Goal: Task Accomplishment & Management: Use online tool/utility

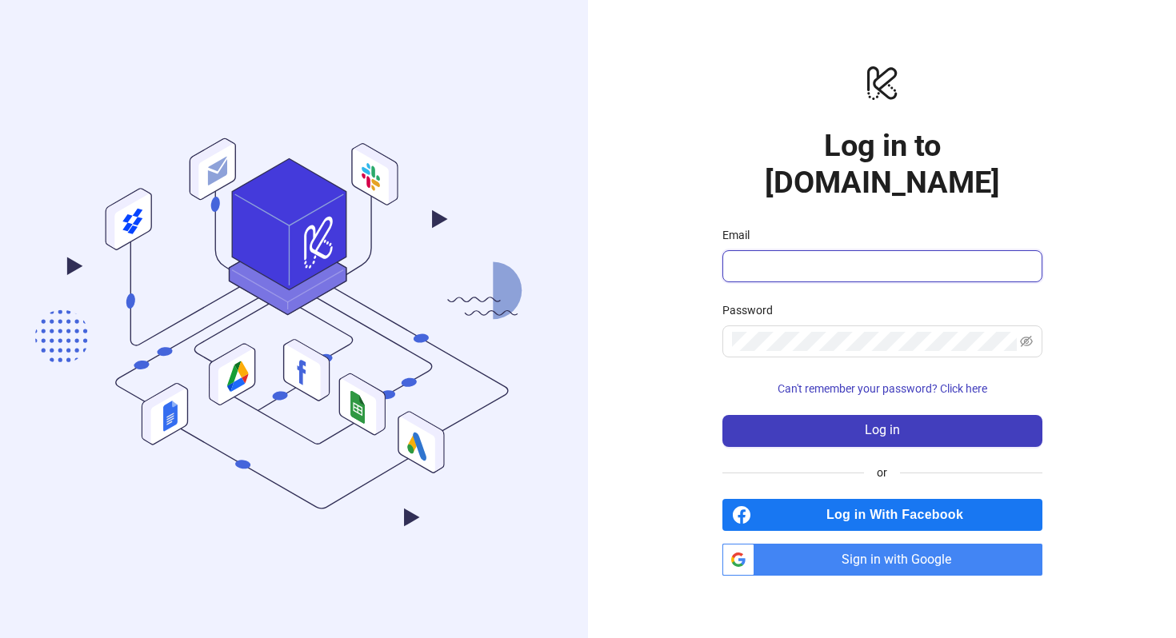
click at [774, 257] on input "Email" at bounding box center [881, 266] width 298 height 19
click at [806, 544] on span "Sign in with Google" at bounding box center [902, 560] width 282 height 32
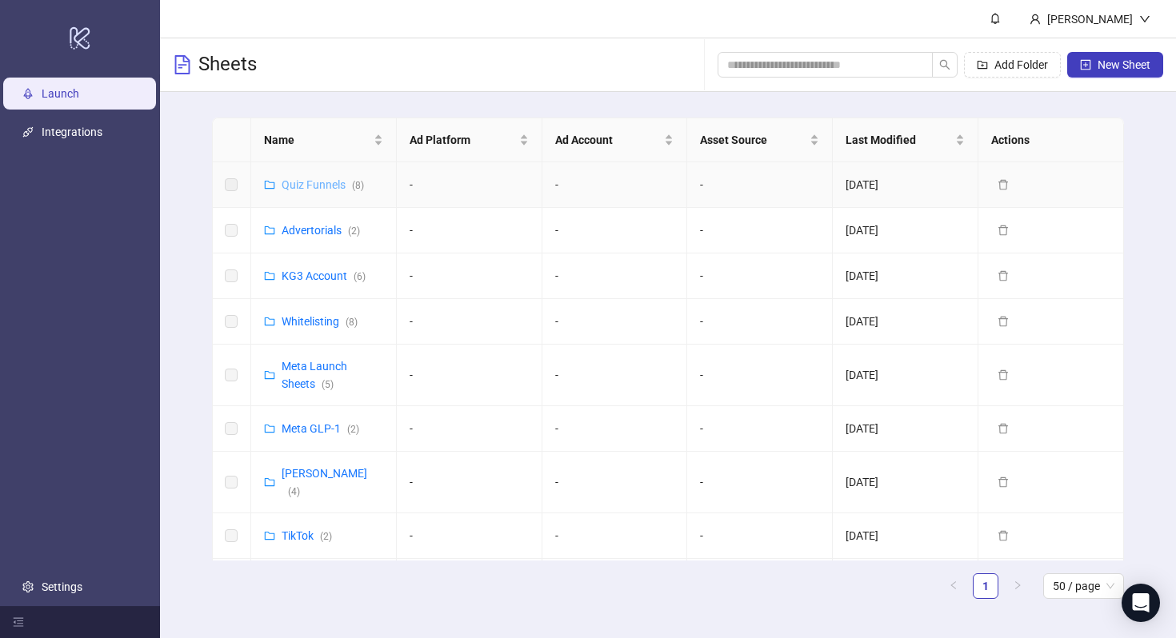
click at [303, 183] on link "Quiz Funnels ( 8 )" at bounding box center [323, 184] width 82 height 13
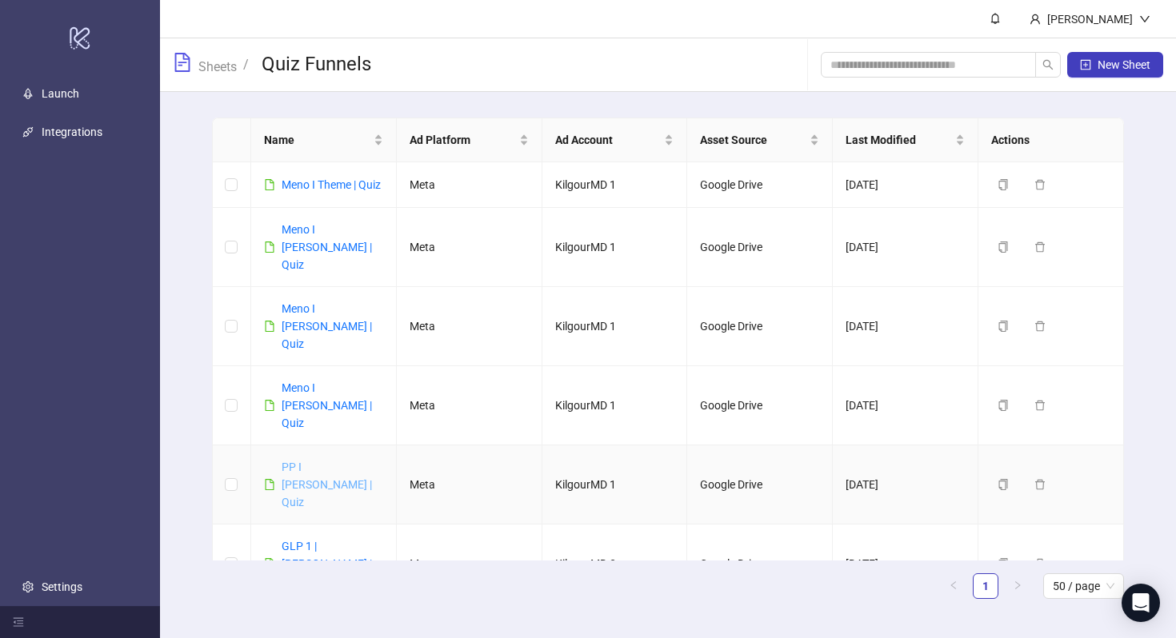
scroll to position [14, 0]
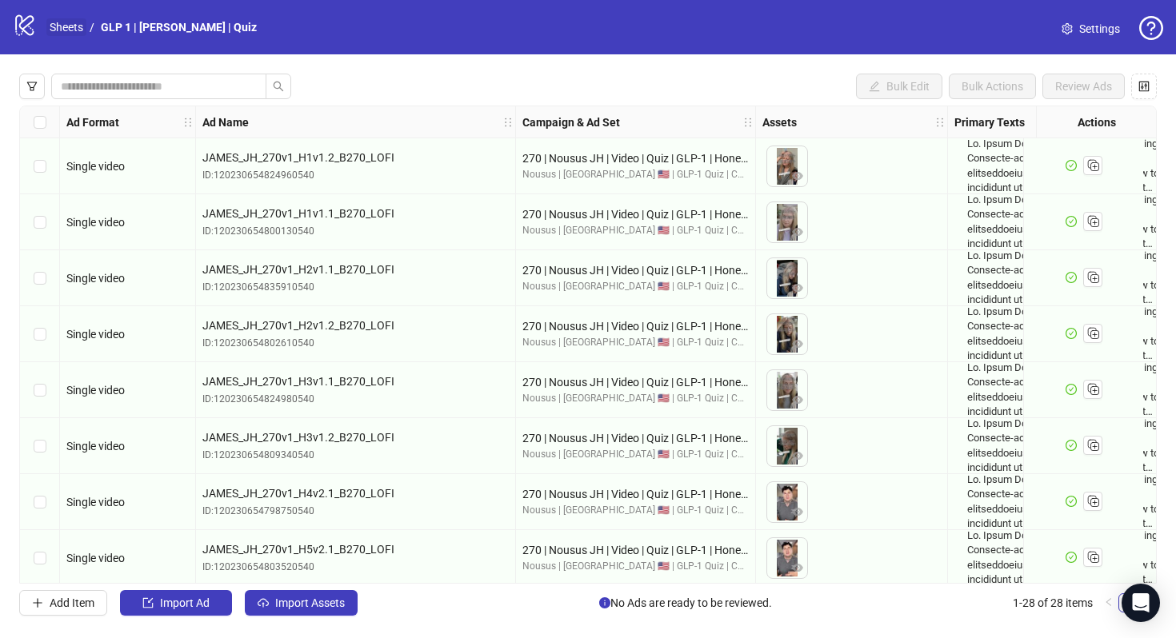
click at [82, 30] on link "Sheets" at bounding box center [66, 27] width 40 height 18
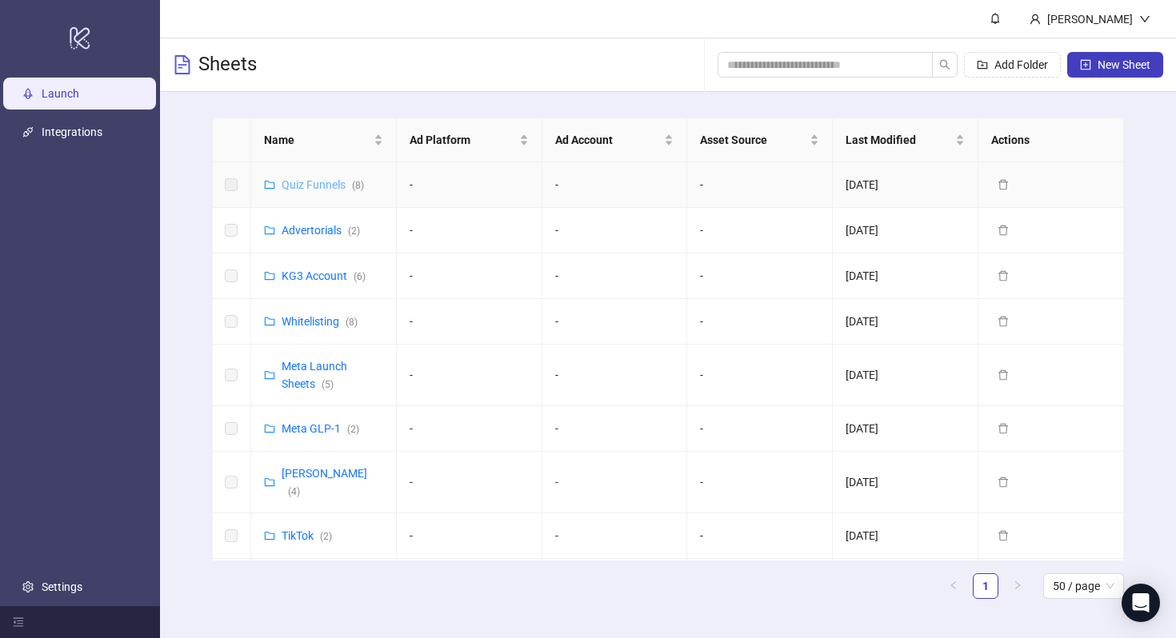
click at [334, 182] on link "Quiz Funnels ( 8 )" at bounding box center [323, 184] width 82 height 13
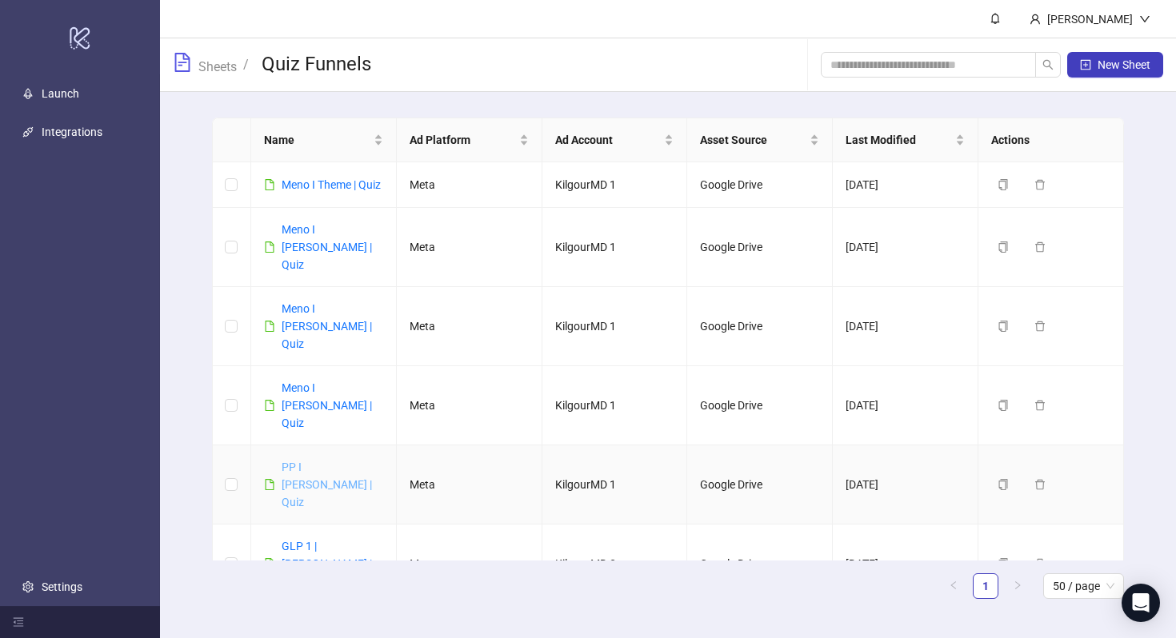
scroll to position [14, 0]
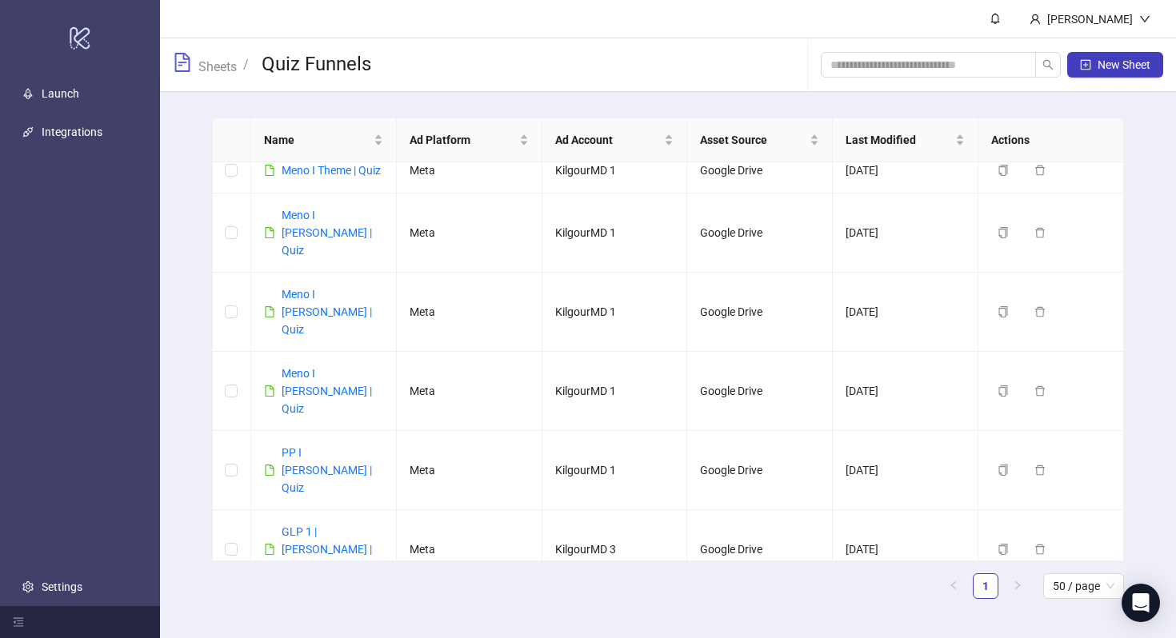
click at [306, 606] on link "GLP 1 | Theme | Quiz" at bounding box center [332, 612] width 101 height 13
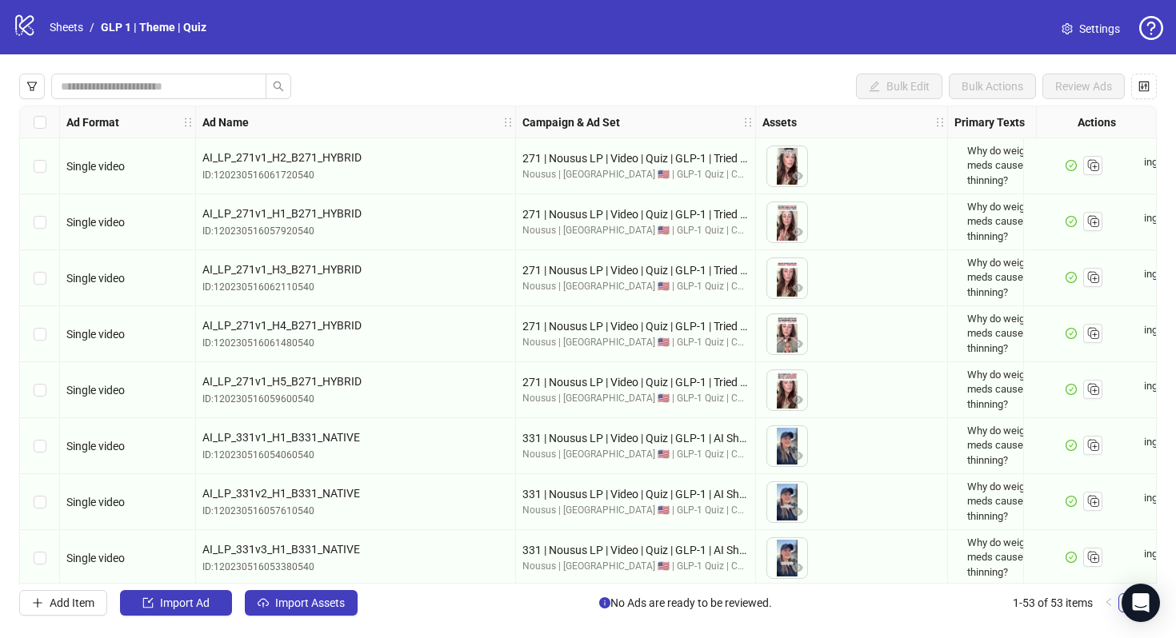
scroll to position [1503, 0]
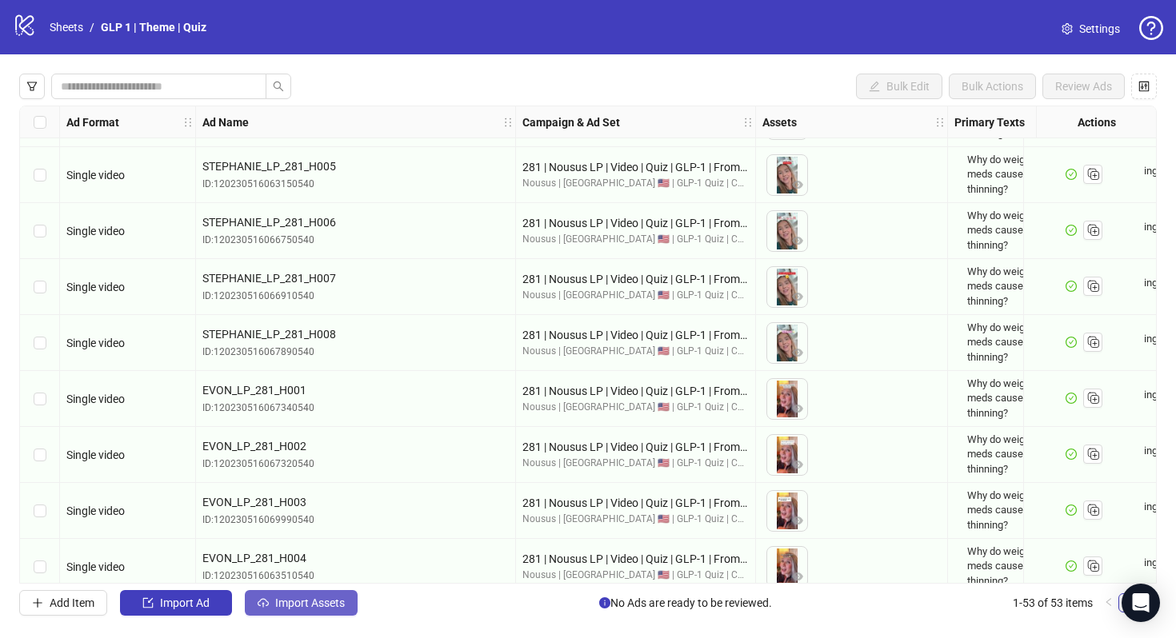
click at [313, 601] on span "Import Assets" at bounding box center [310, 603] width 70 height 13
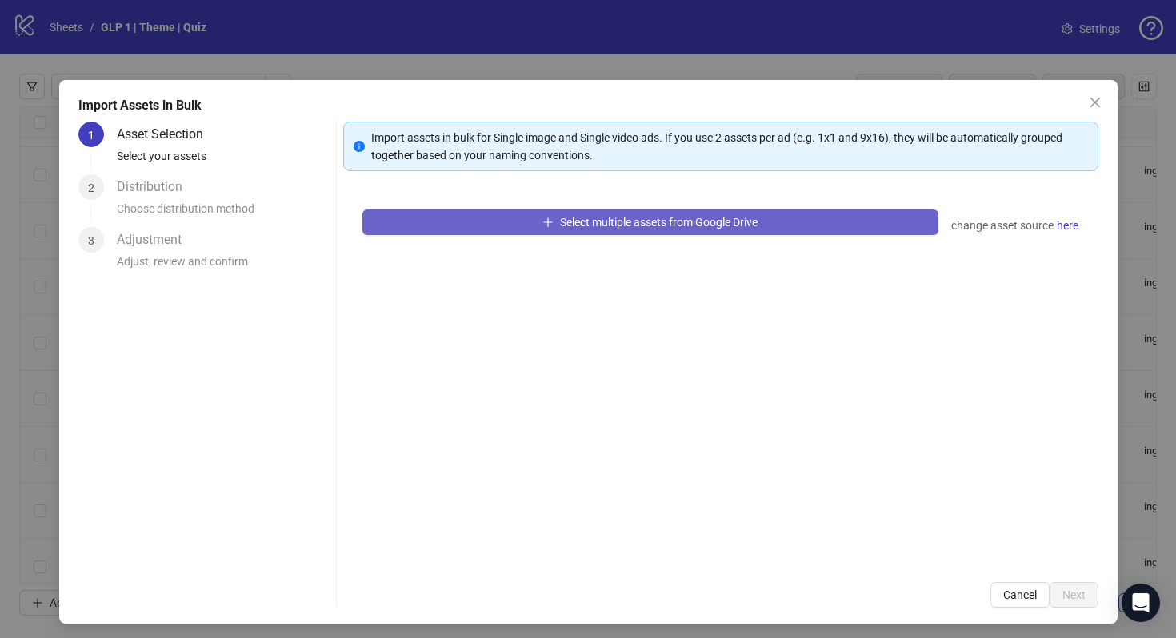
click at [498, 214] on button "Select multiple assets from Google Drive" at bounding box center [650, 223] width 576 height 26
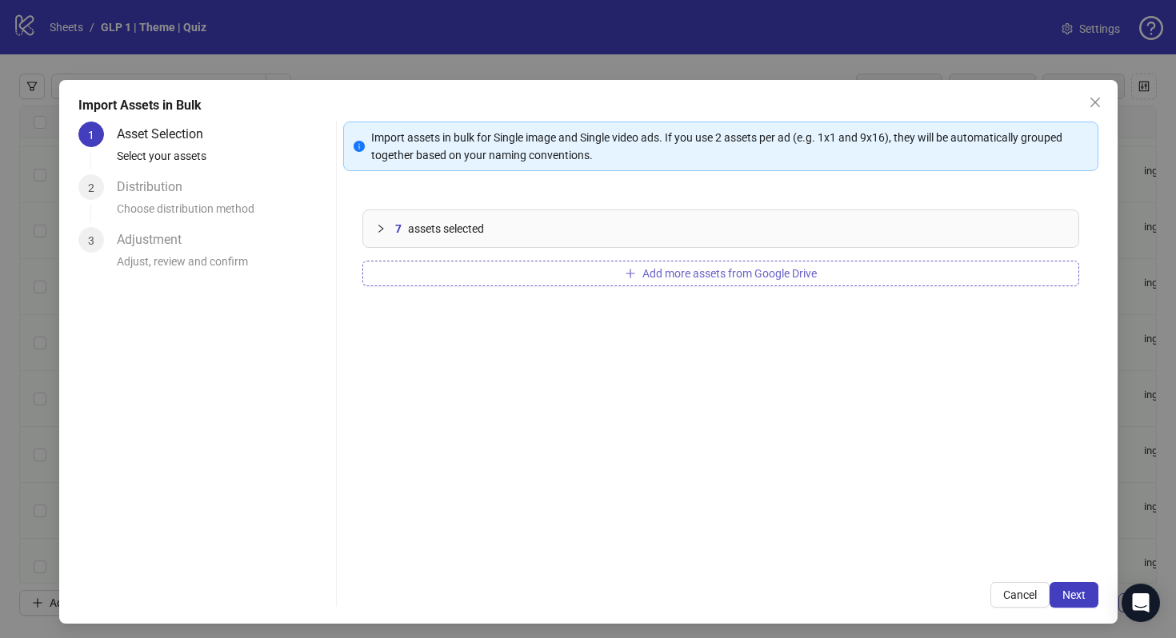
click at [642, 274] on span "Add more assets from Google Drive" at bounding box center [729, 273] width 174 height 13
click at [510, 277] on button "Add more assets from Google Drive" at bounding box center [720, 274] width 717 height 26
click at [1063, 593] on span "Next" at bounding box center [1073, 595] width 23 height 13
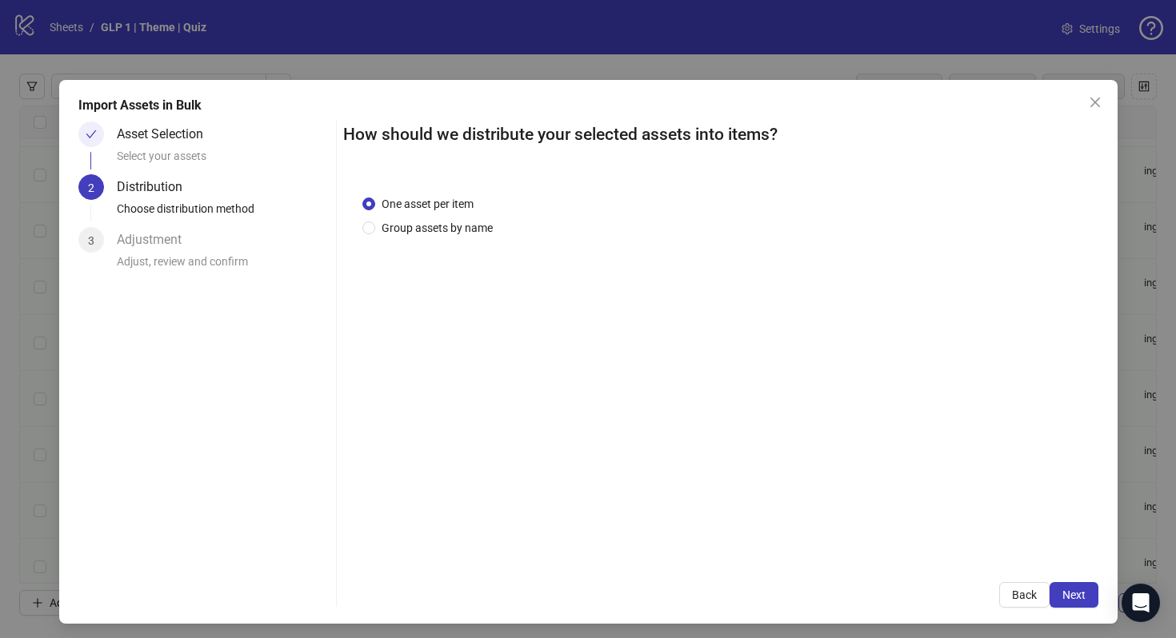
click at [1063, 593] on span "Next" at bounding box center [1073, 595] width 23 height 13
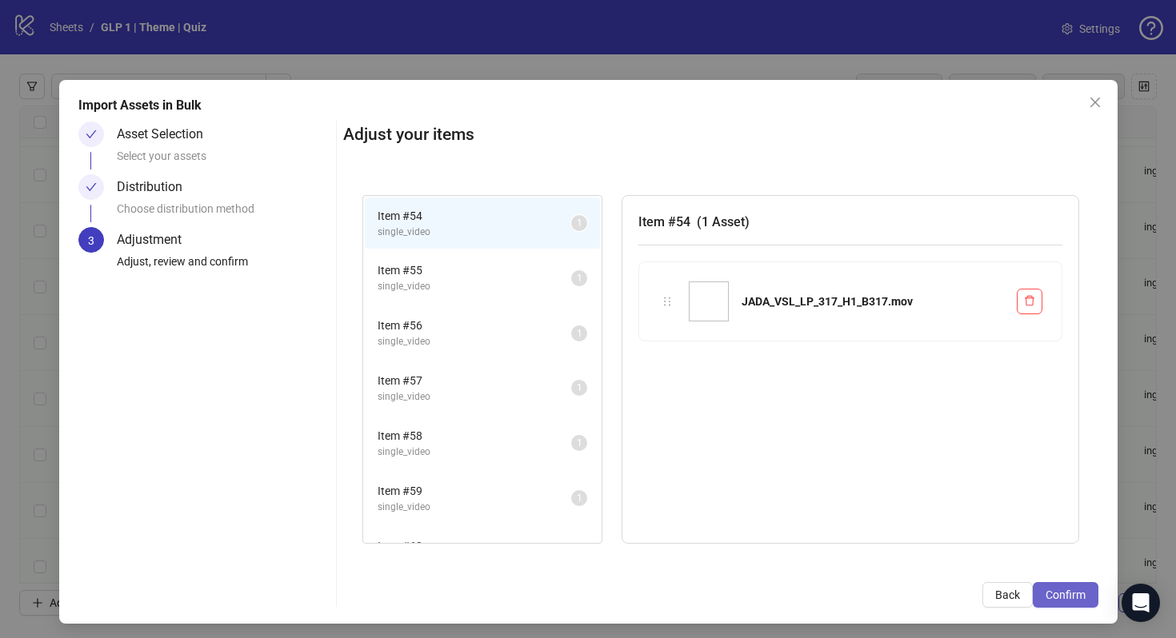
click at [1065, 593] on span "Confirm" at bounding box center [1065, 595] width 40 height 13
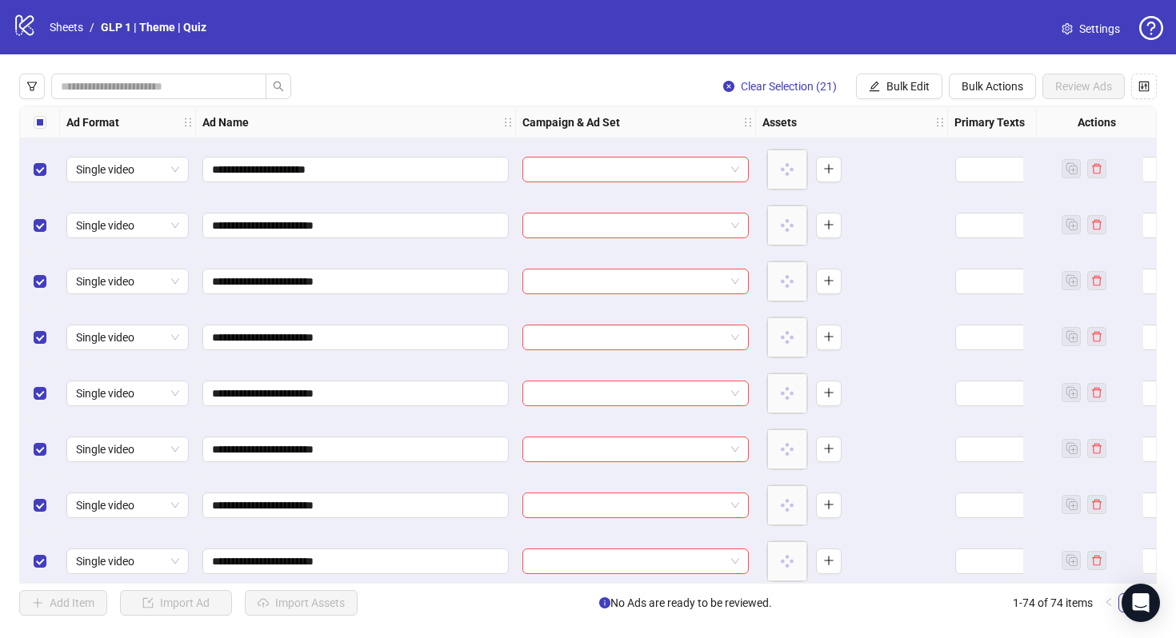
scroll to position [3705, 0]
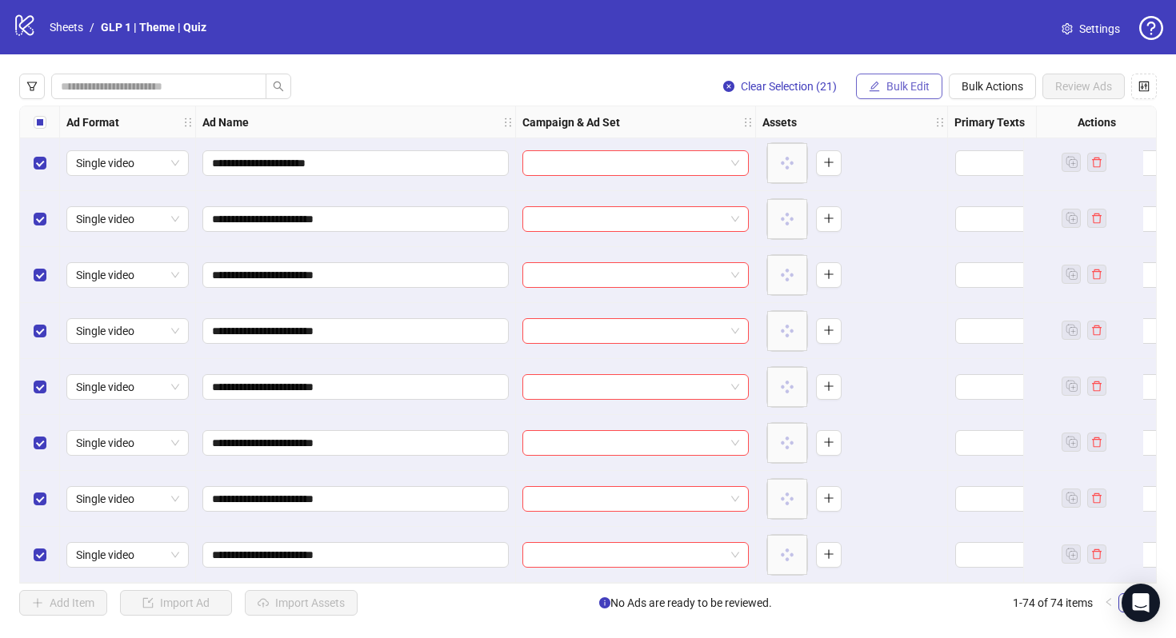
click at [898, 88] on span "Bulk Edit" at bounding box center [907, 86] width 43 height 13
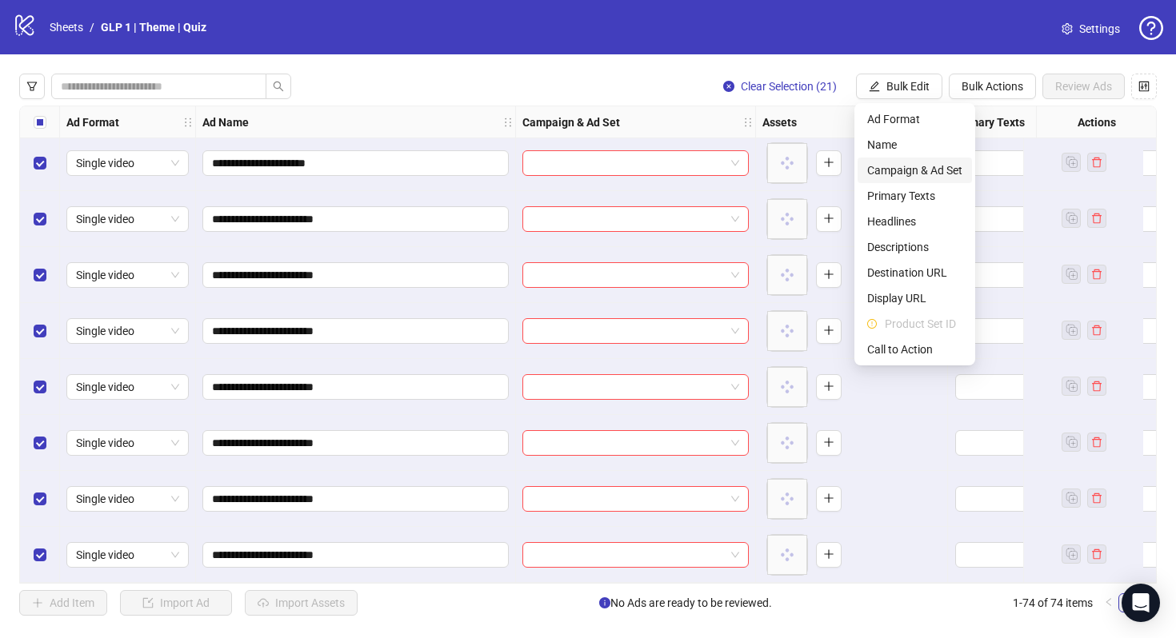
click at [889, 174] on span "Campaign & Ad Set" at bounding box center [914, 171] width 95 height 18
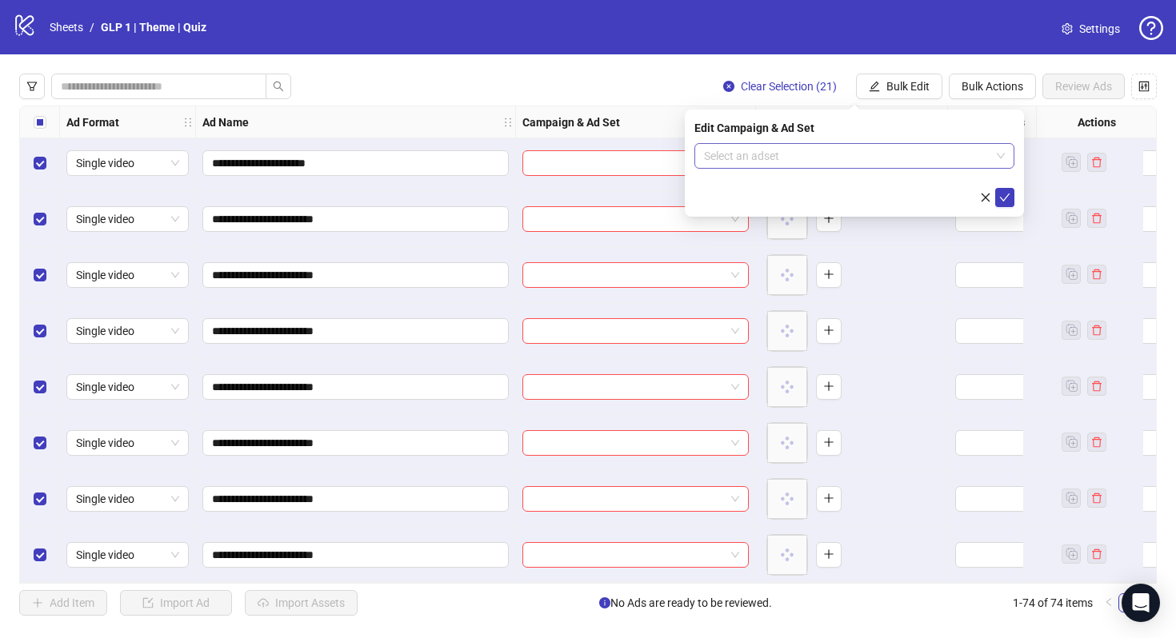
click at [880, 150] on input "search" at bounding box center [847, 156] width 286 height 24
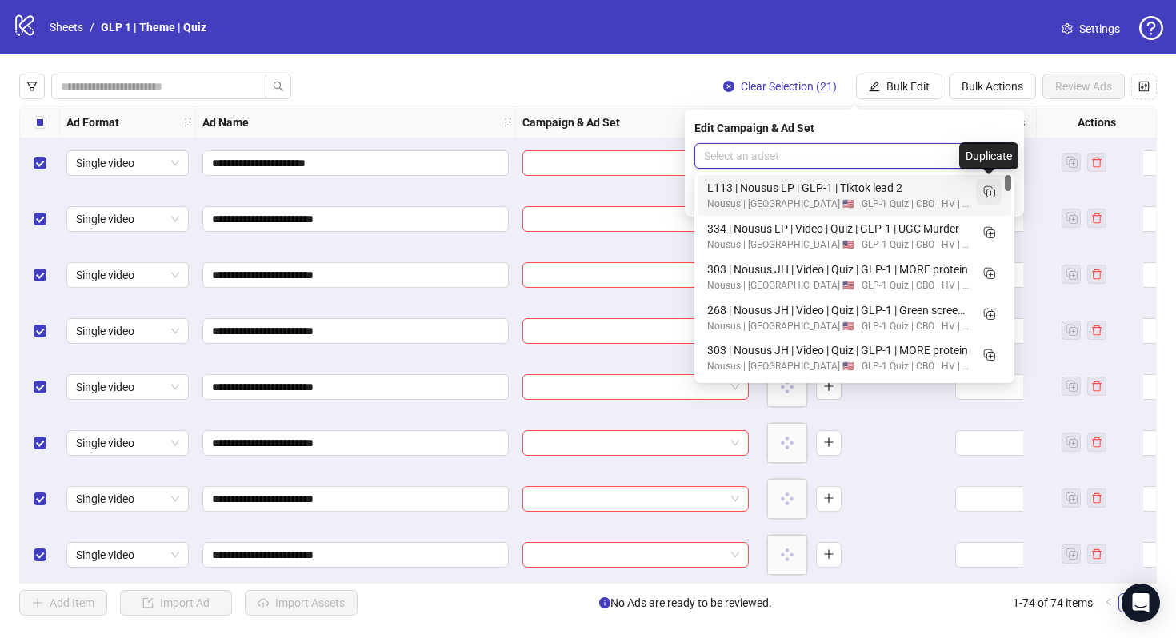
click at [991, 194] on line "Duplicate" at bounding box center [991, 193] width 0 height 4
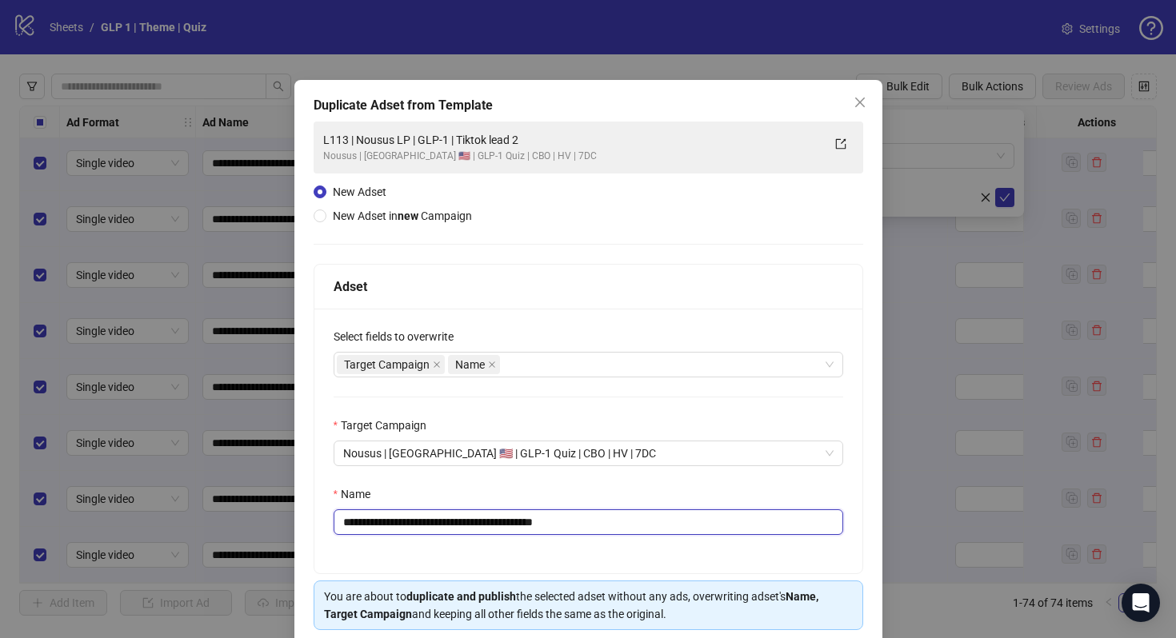
click at [549, 520] on input "**********" at bounding box center [589, 523] width 510 height 26
paste input "**********"
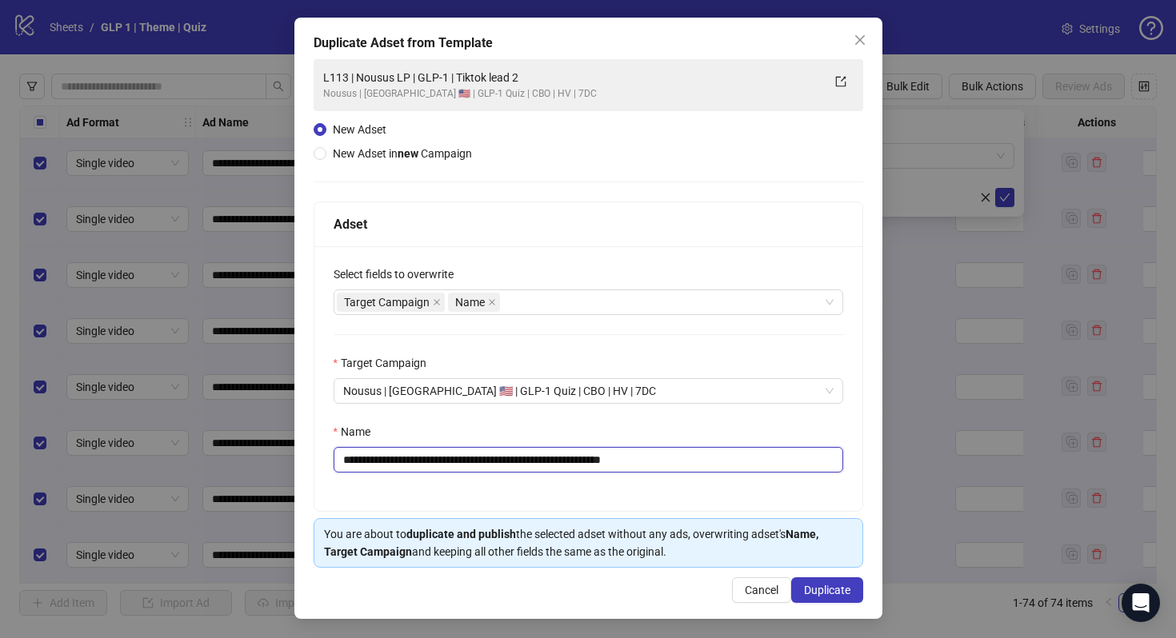
click at [496, 464] on input "**********" at bounding box center [589, 460] width 510 height 26
type input "**********"
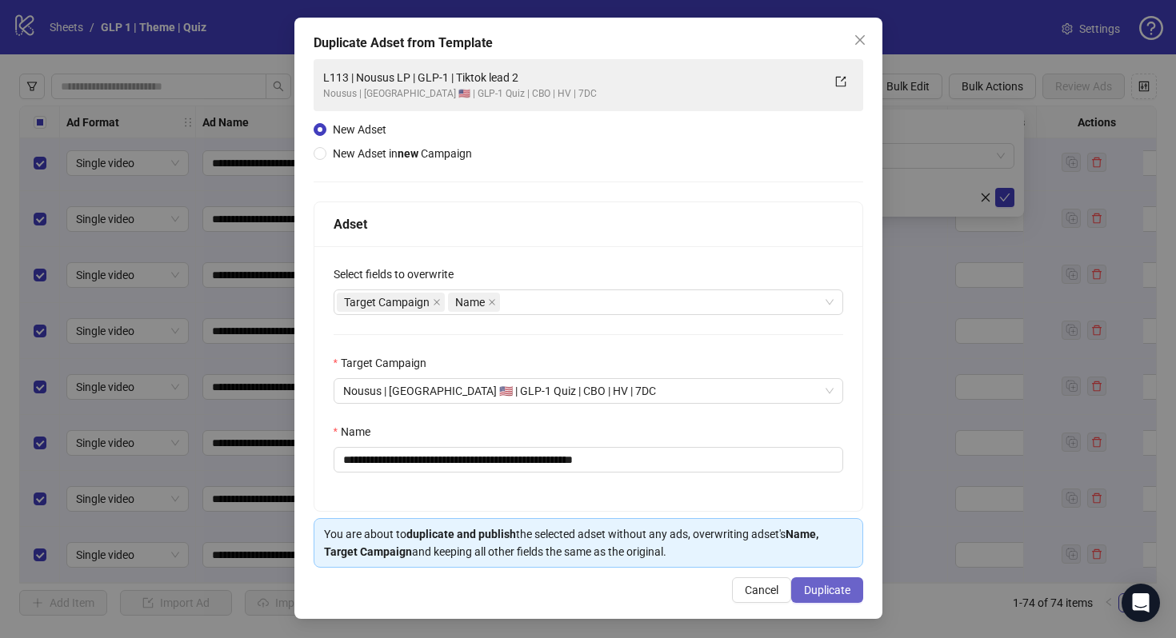
click at [812, 590] on span "Duplicate" at bounding box center [827, 590] width 46 height 13
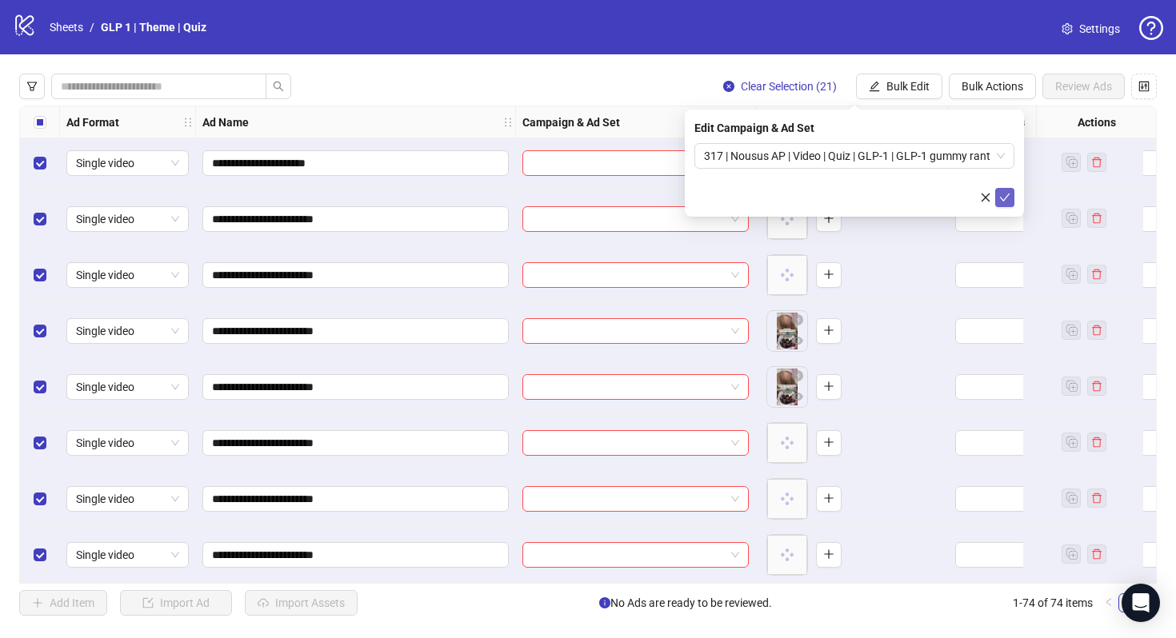
click at [1002, 204] on span "submit" at bounding box center [1004, 197] width 11 height 13
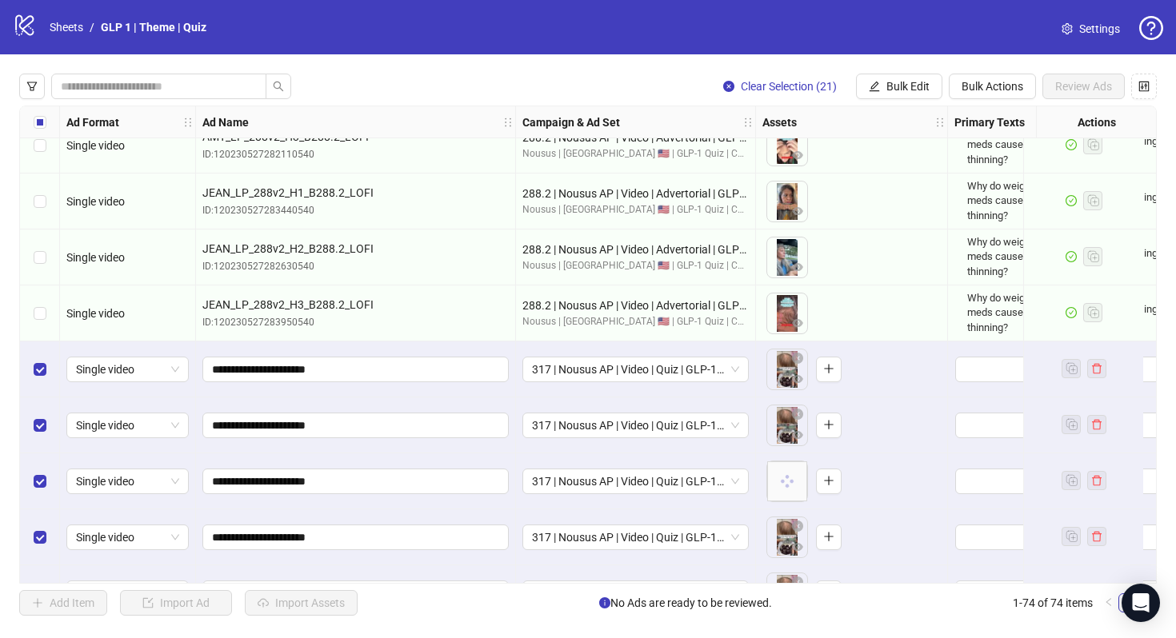
scroll to position [2800, 0]
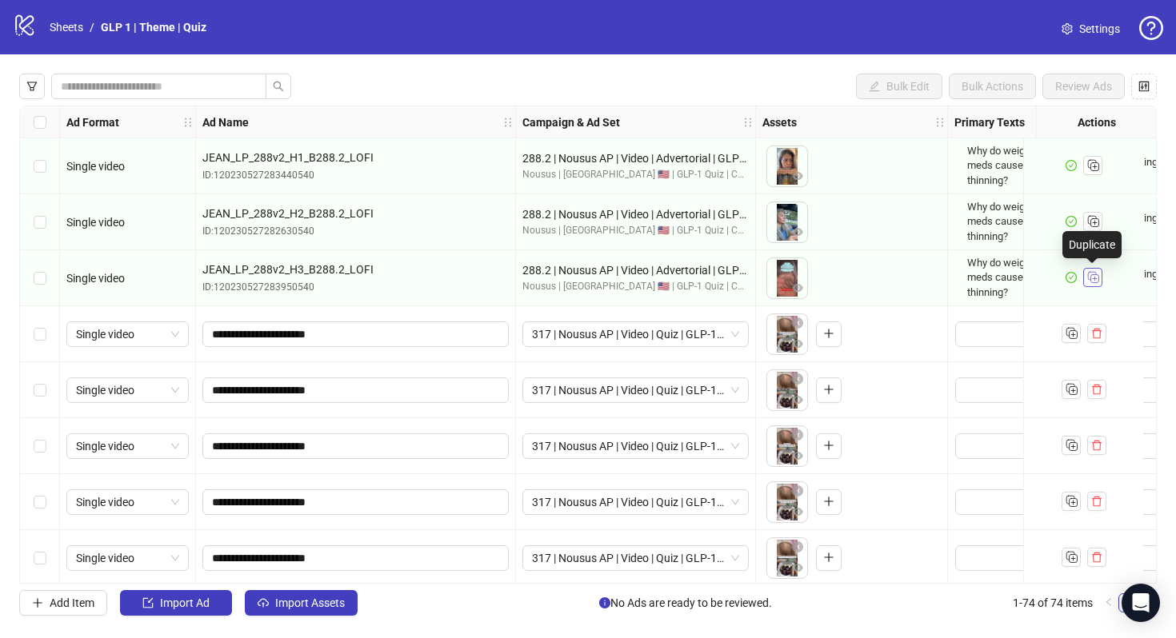
click at [1091, 278] on icon "Duplicate" at bounding box center [1093, 277] width 16 height 16
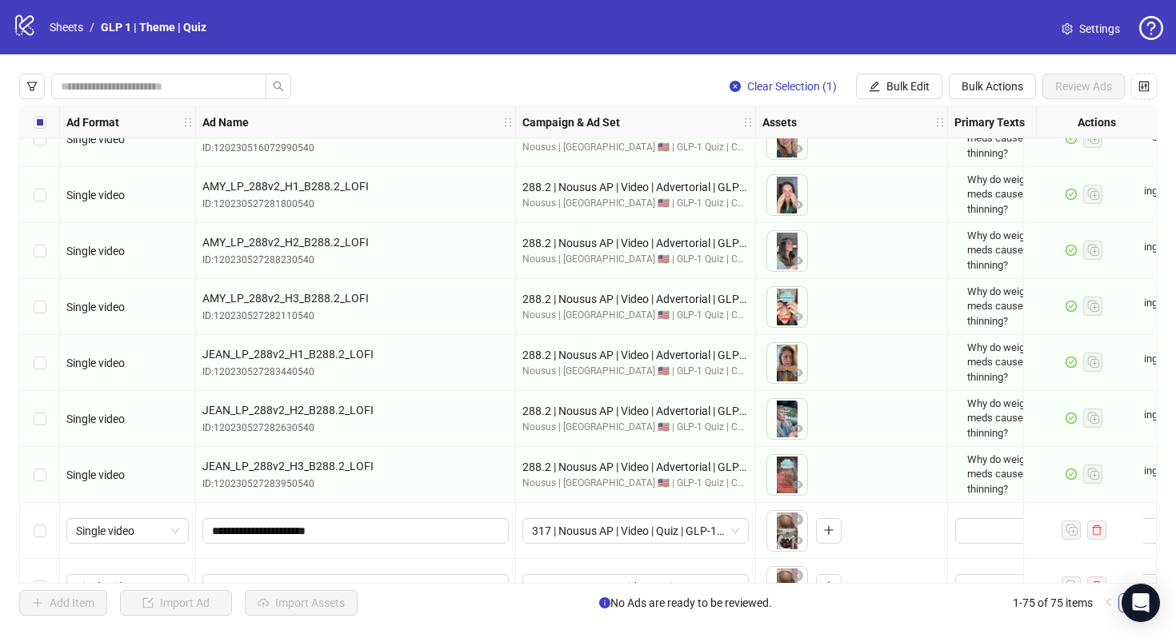
scroll to position [2581, 0]
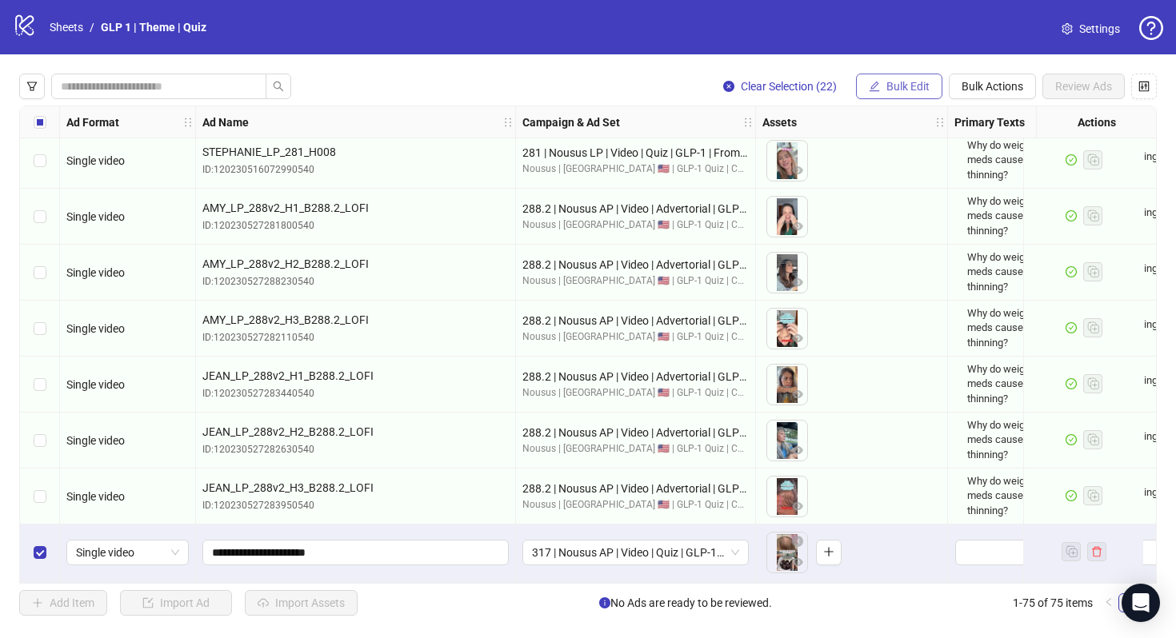
click at [906, 98] on button "Bulk Edit" at bounding box center [899, 87] width 86 height 26
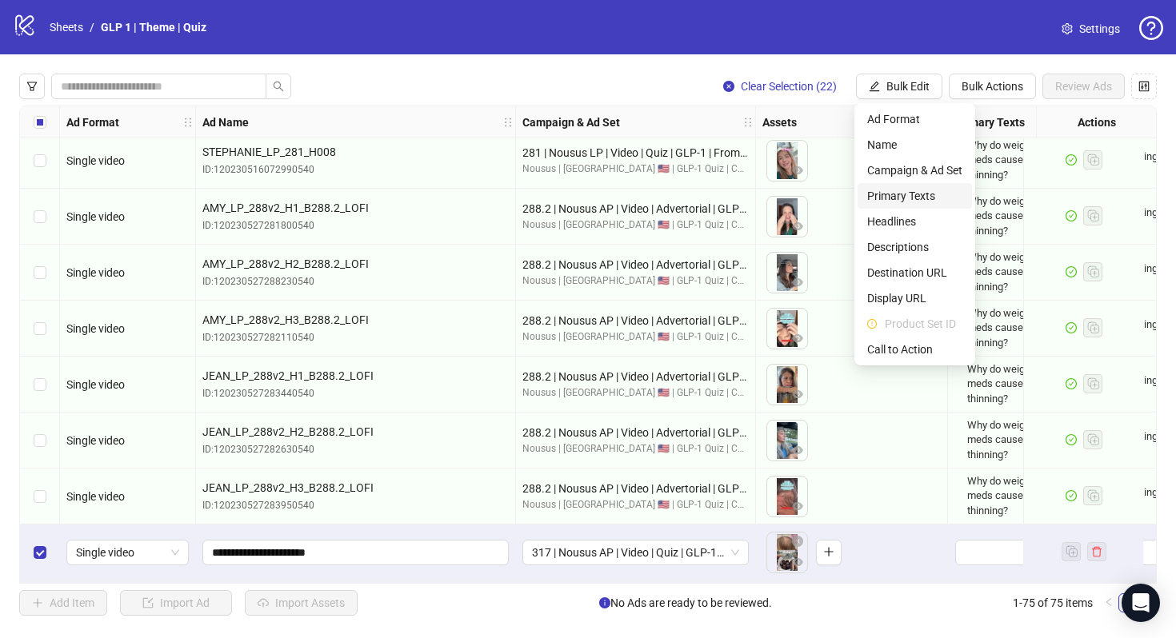
click at [900, 197] on span "Primary Texts" at bounding box center [914, 196] width 95 height 18
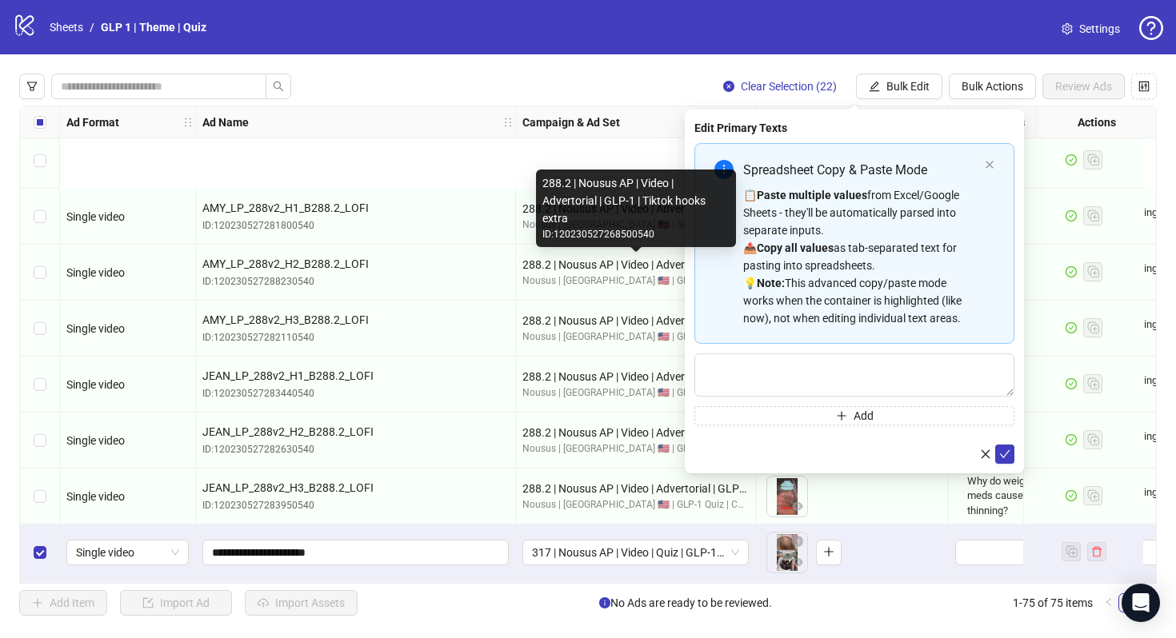
scroll to position [2962, 0]
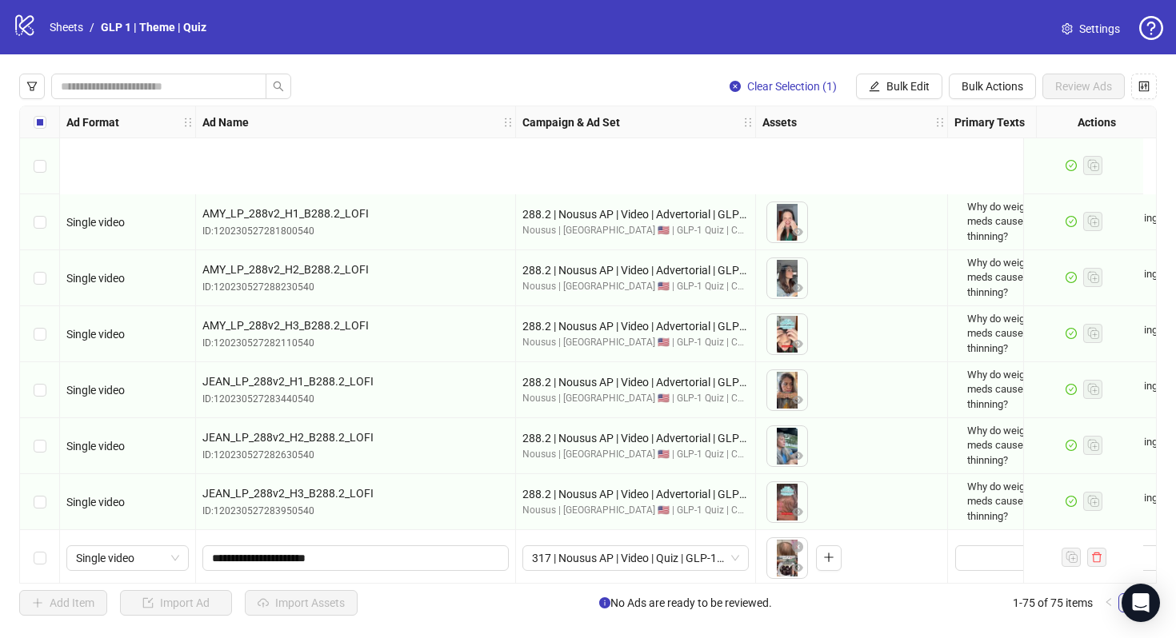
scroll to position [2768, 0]
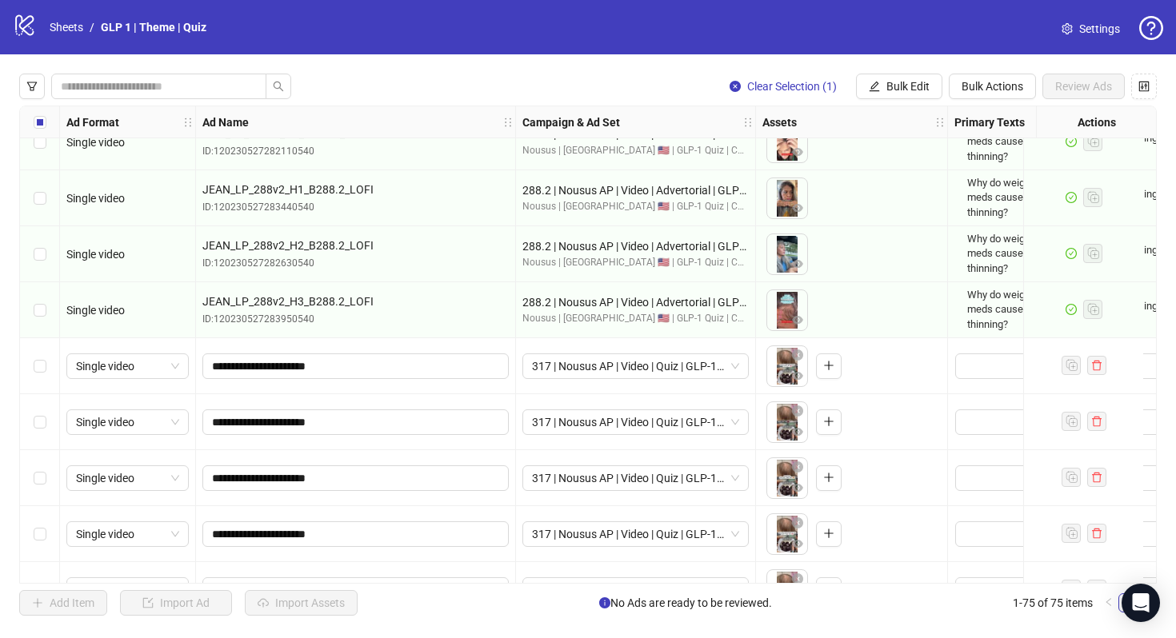
click at [46, 366] on div "Select row 54" at bounding box center [40, 366] width 40 height 56
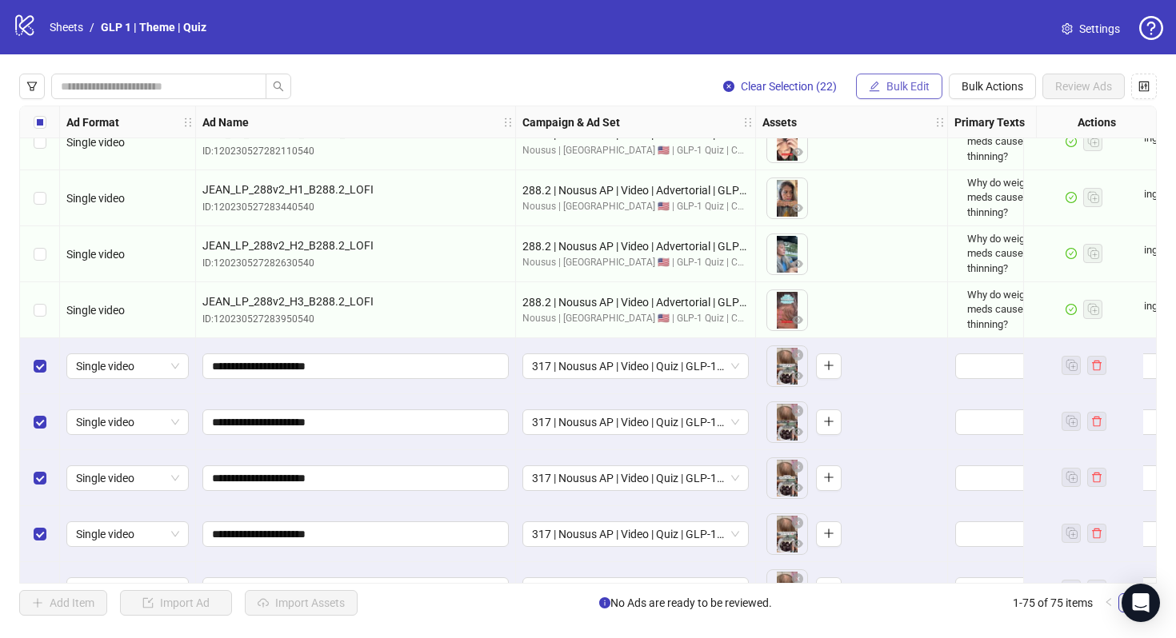
click at [887, 91] on span "Bulk Edit" at bounding box center [907, 86] width 43 height 13
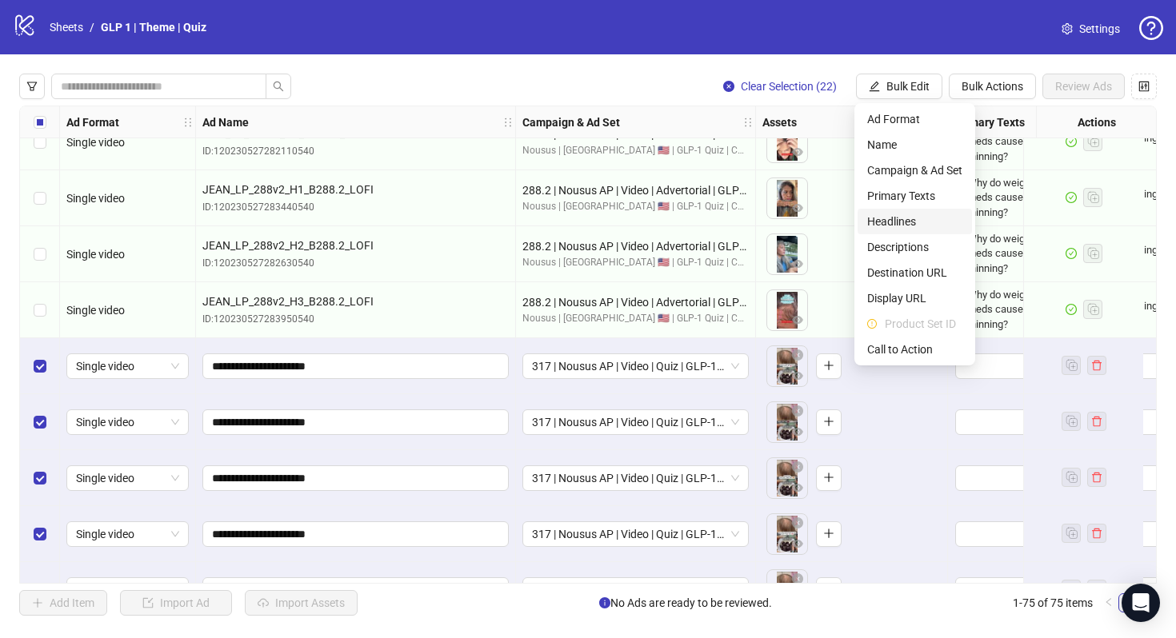
click at [906, 215] on span "Headlines" at bounding box center [914, 222] width 95 height 18
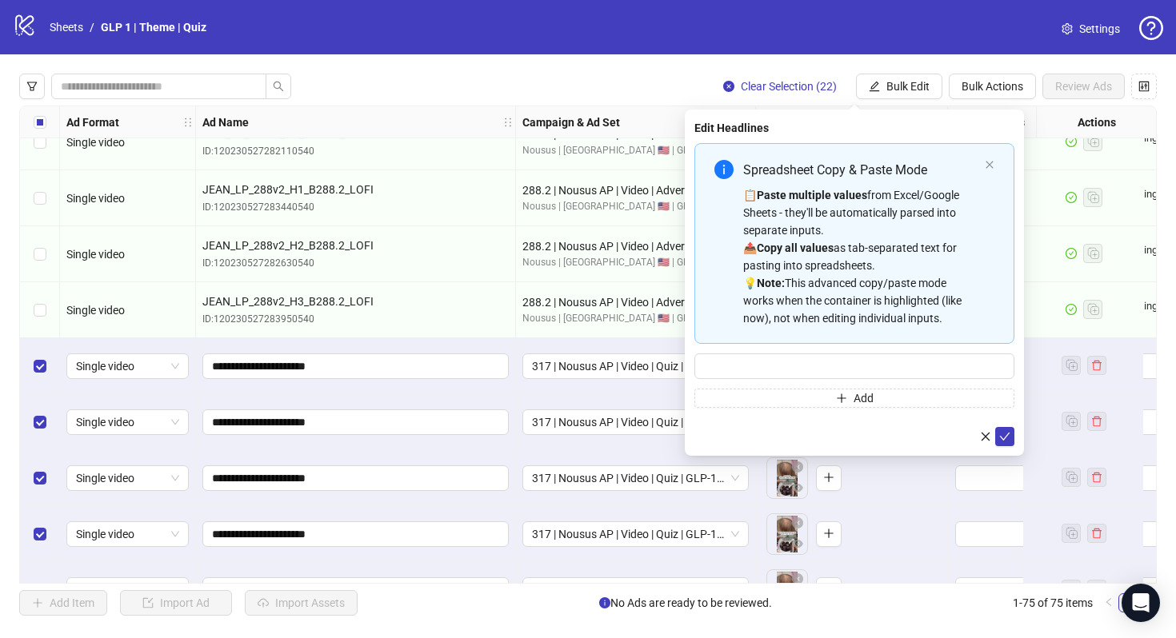
click at [993, 158] on div "Spreadsheet Copy & Paste Mode 📋 Paste multiple values from Excel/Google Sheets …" at bounding box center [854, 243] width 320 height 201
click at [990, 167] on icon "close" at bounding box center [990, 165] width 10 height 10
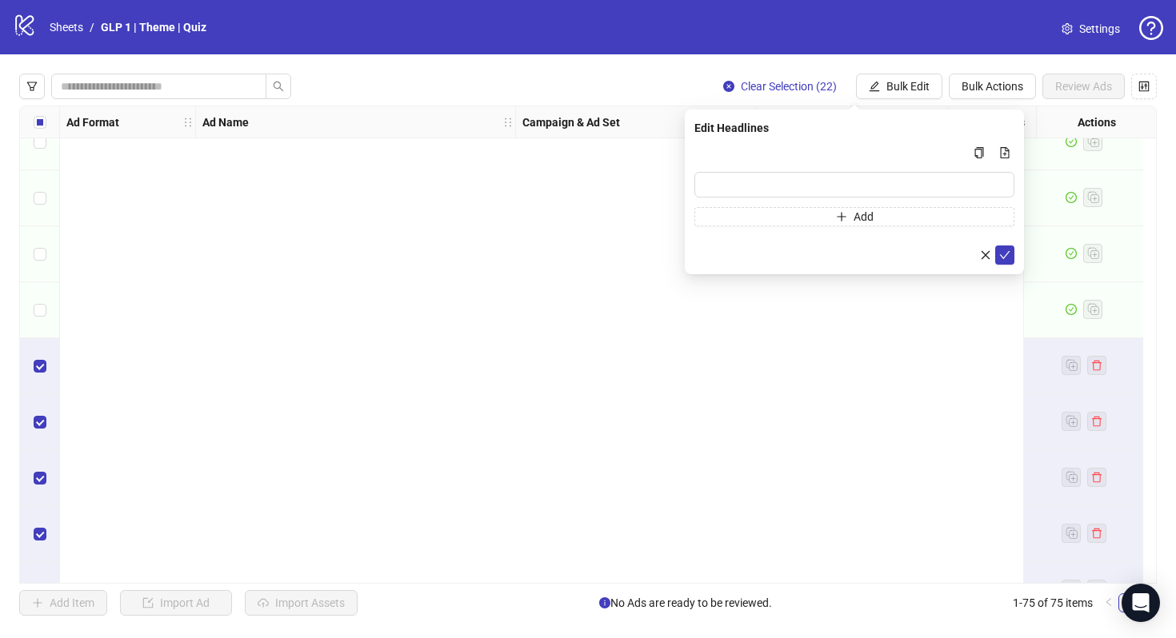
scroll to position [3761, 0]
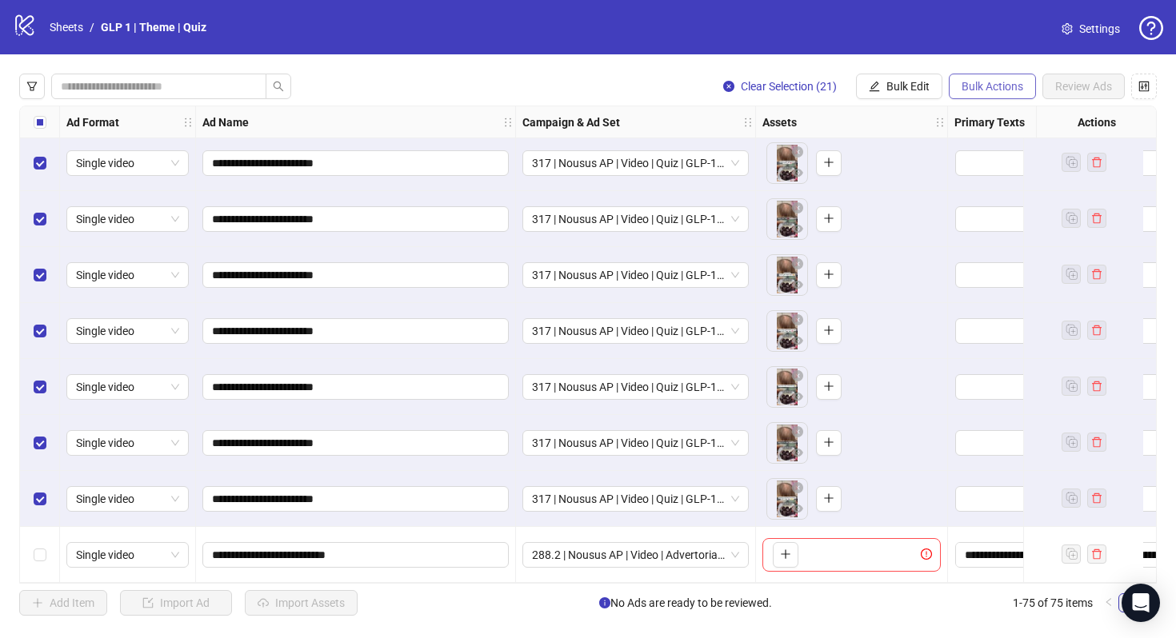
click at [979, 83] on span "Bulk Actions" at bounding box center [993, 86] width 62 height 13
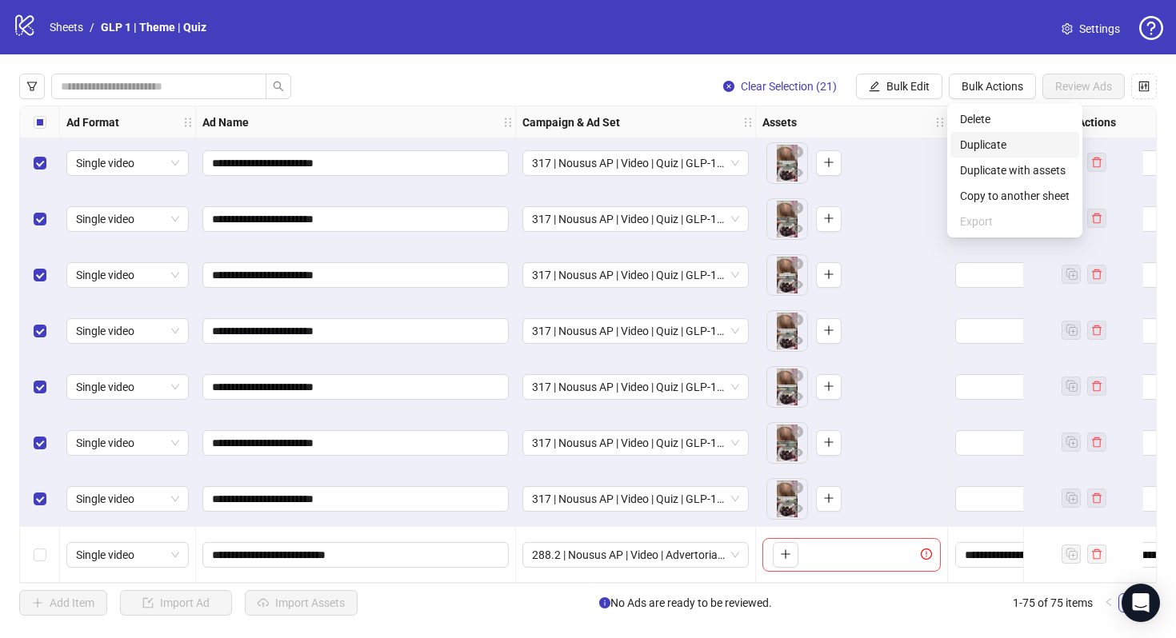
click at [998, 145] on span "Duplicate" at bounding box center [1015, 145] width 110 height 18
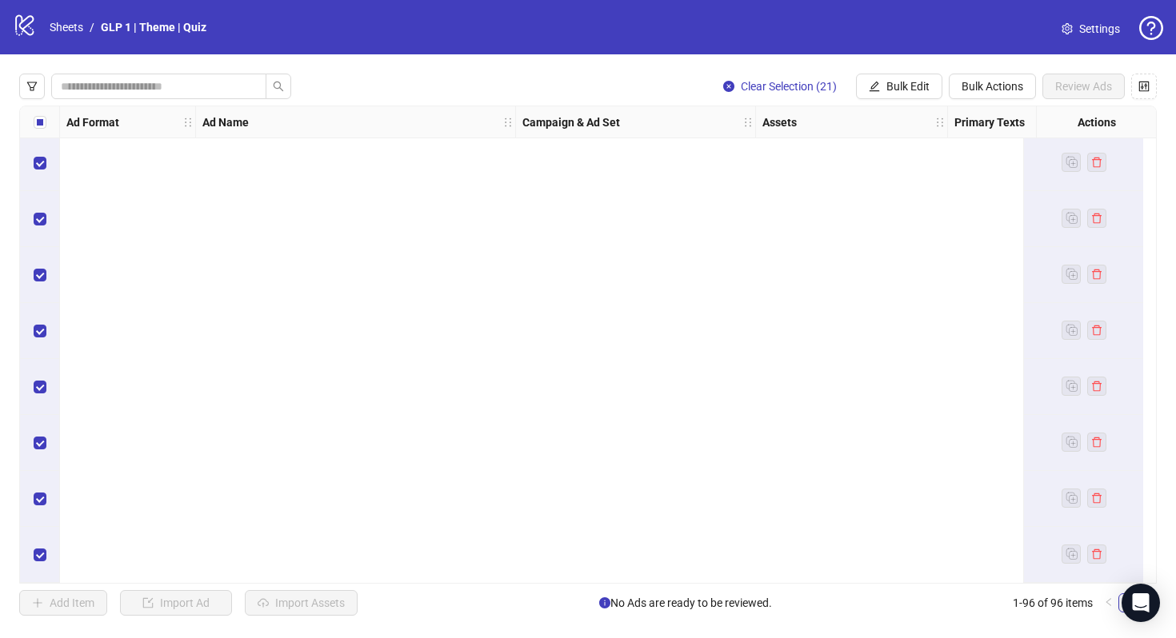
scroll to position [3811, 0]
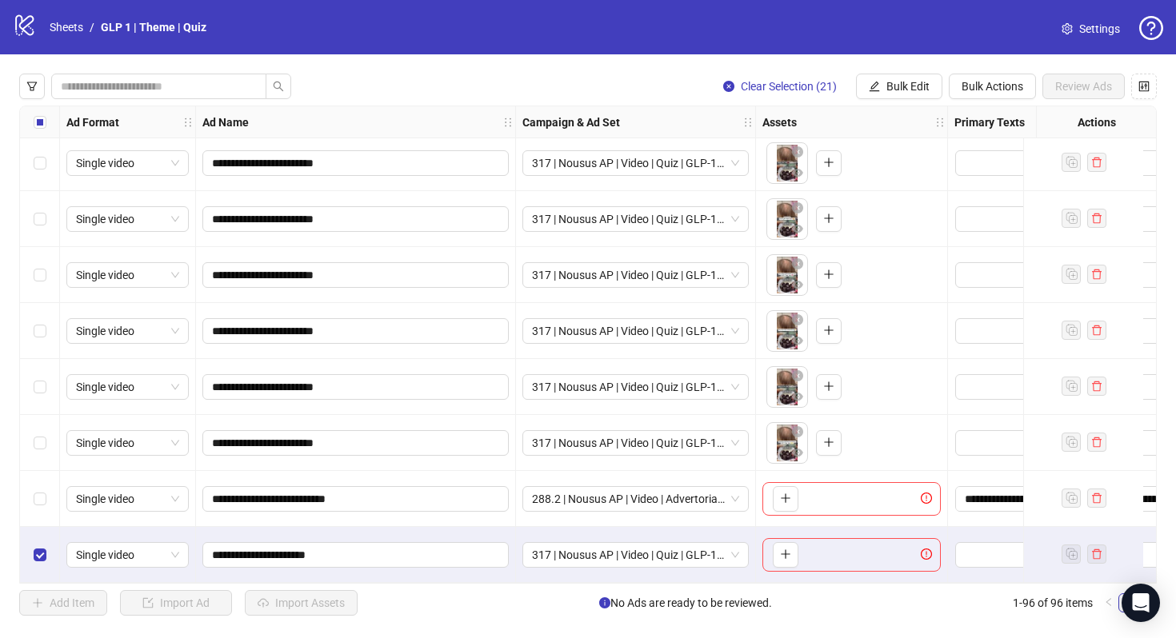
click at [40, 115] on label "Select all rows" at bounding box center [40, 123] width 13 height 18
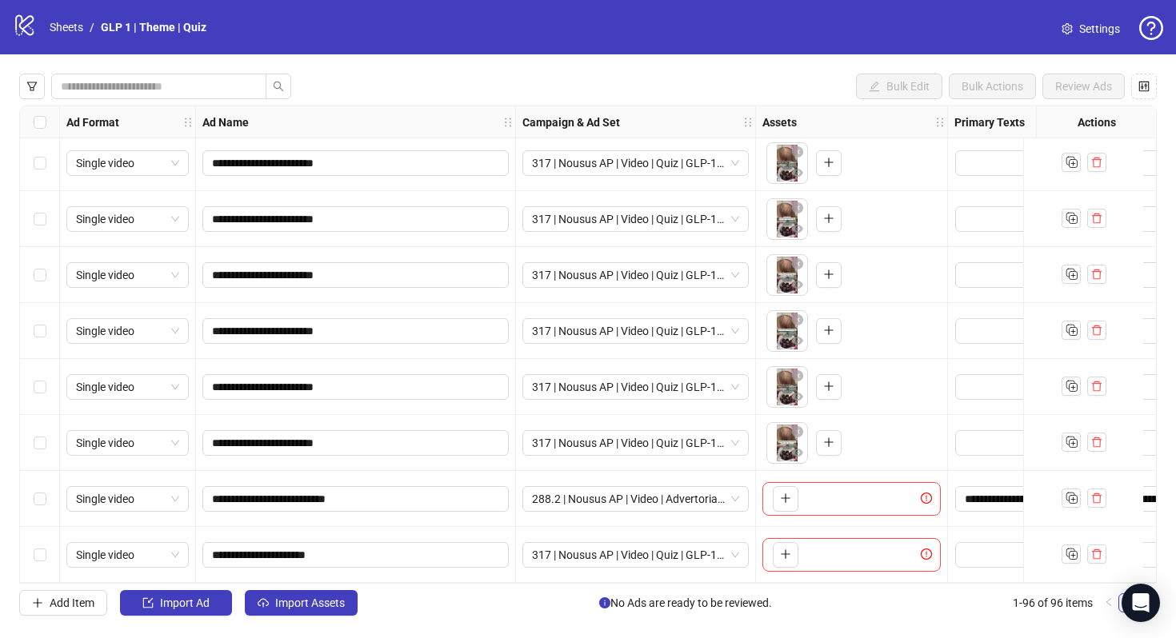
scroll to position [3935, 0]
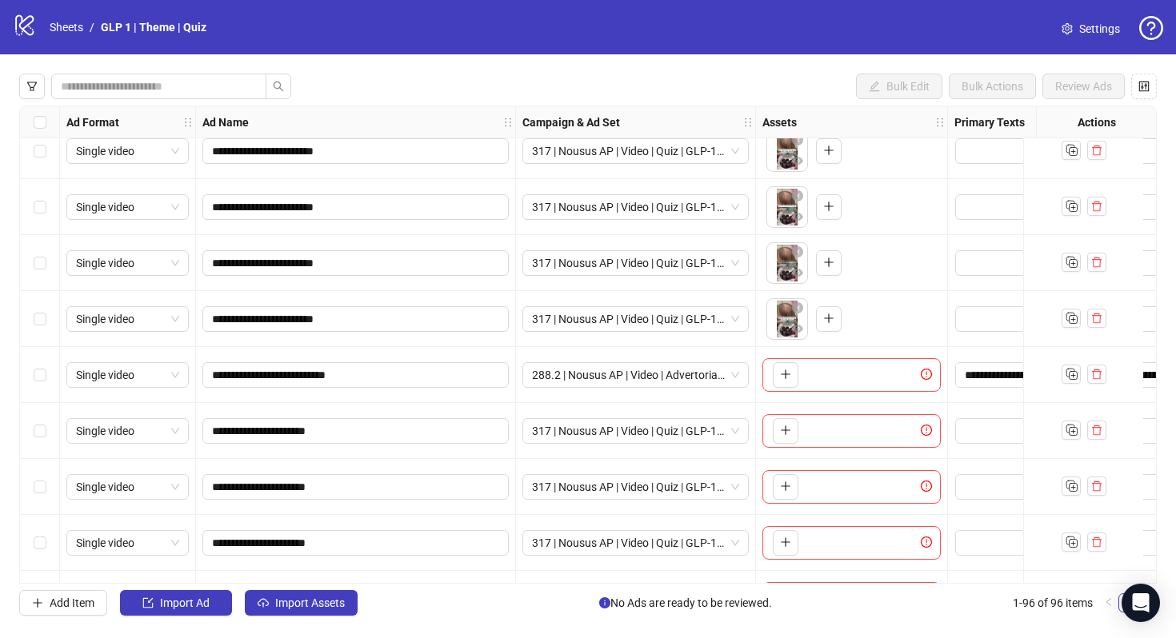
click at [63, 382] on div "Single video" at bounding box center [128, 375] width 136 height 56
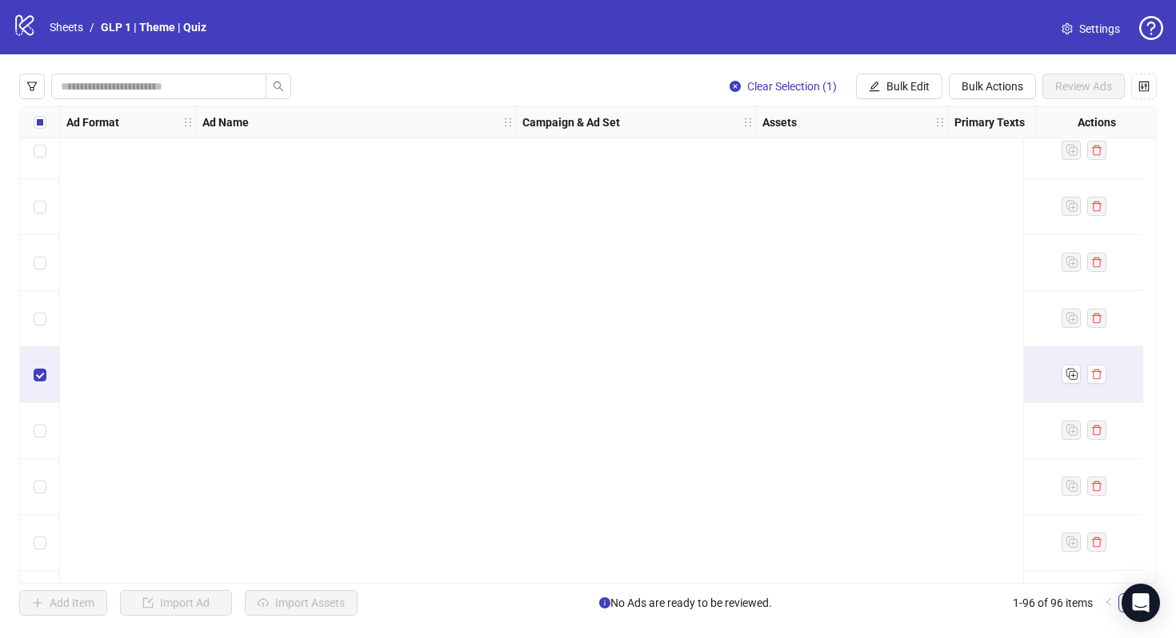
scroll to position [4937, 0]
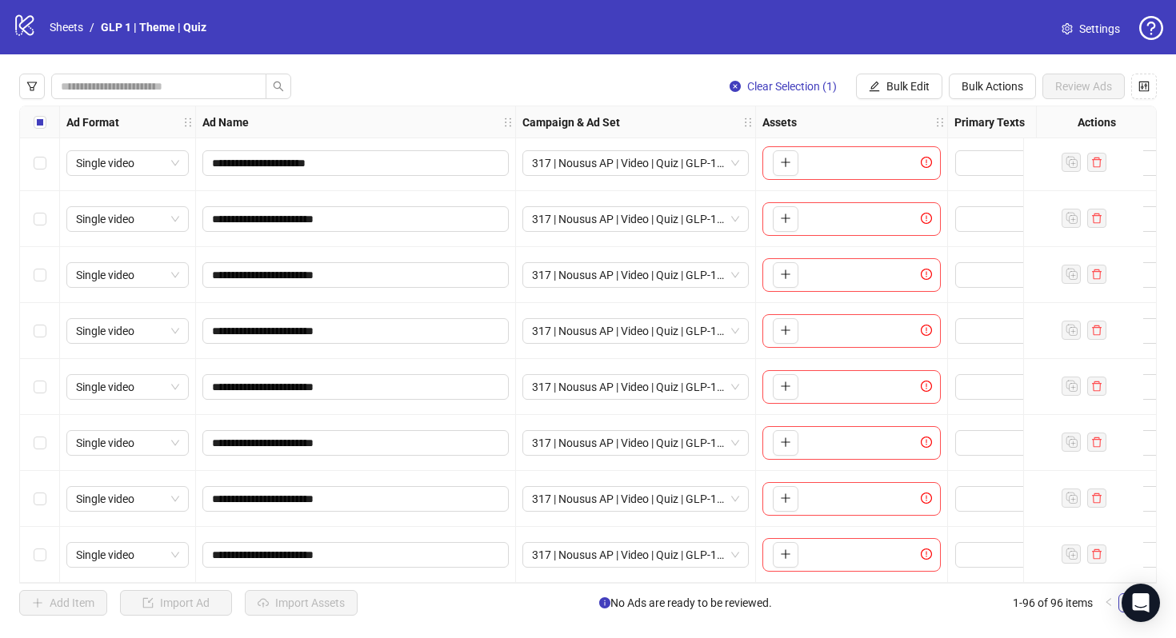
click at [31, 556] on div "Select row 96" at bounding box center [40, 555] width 40 height 56
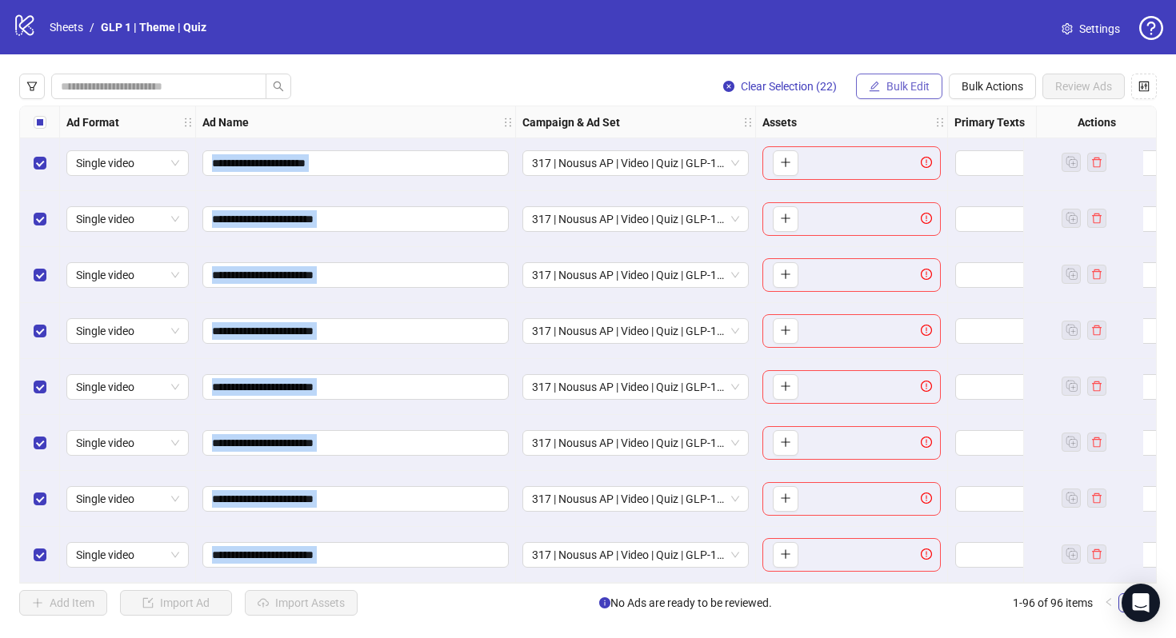
click at [894, 82] on span "Bulk Edit" at bounding box center [907, 86] width 43 height 13
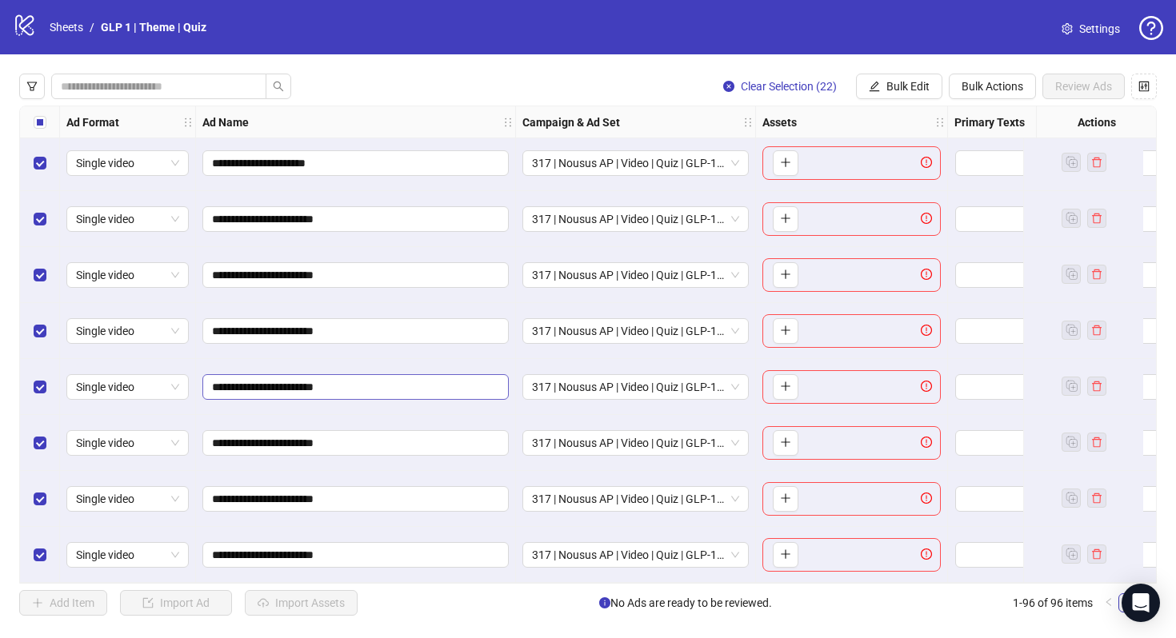
click at [454, 374] on span "**********" at bounding box center [355, 387] width 306 height 26
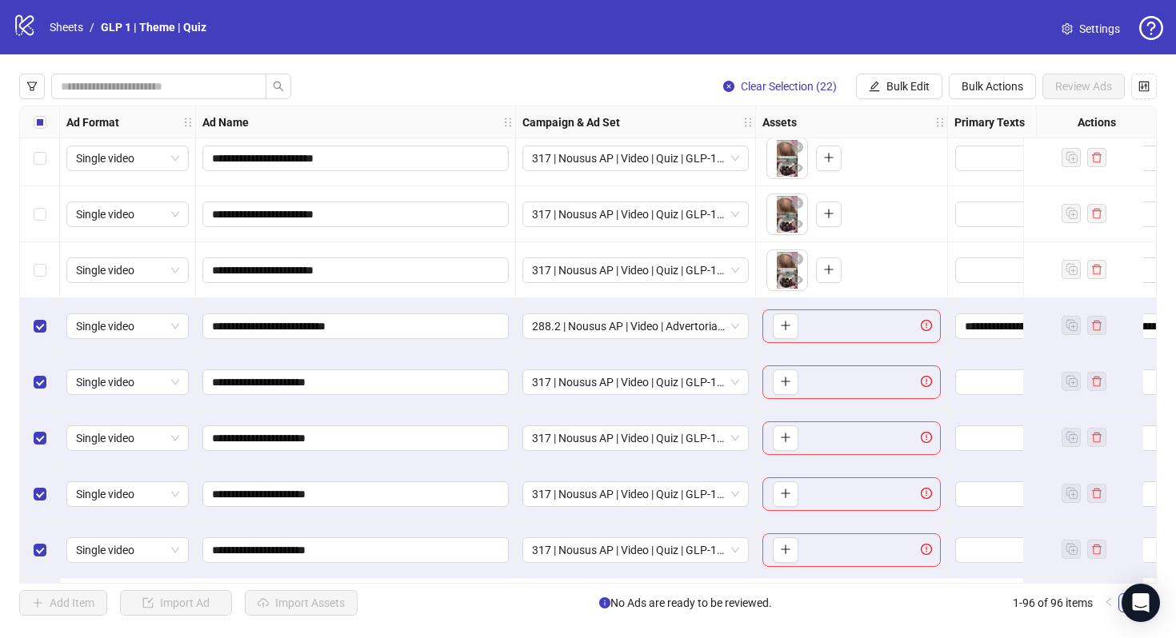
scroll to position [3913, 0]
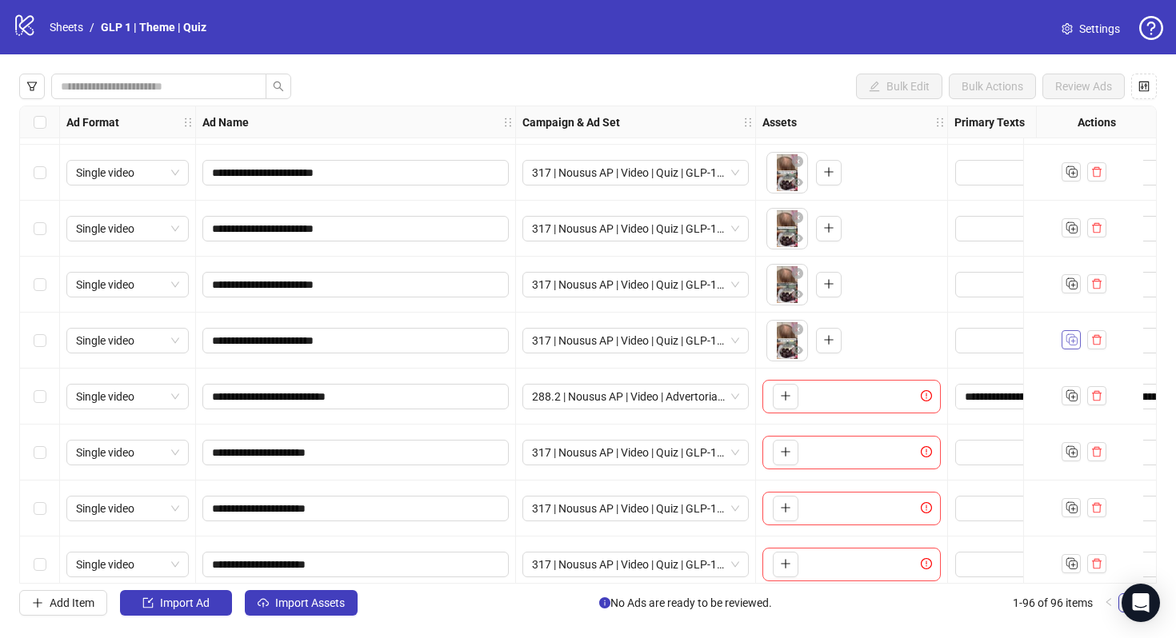
click at [1070, 339] on icon "Duplicate" at bounding box center [1071, 339] width 16 height 16
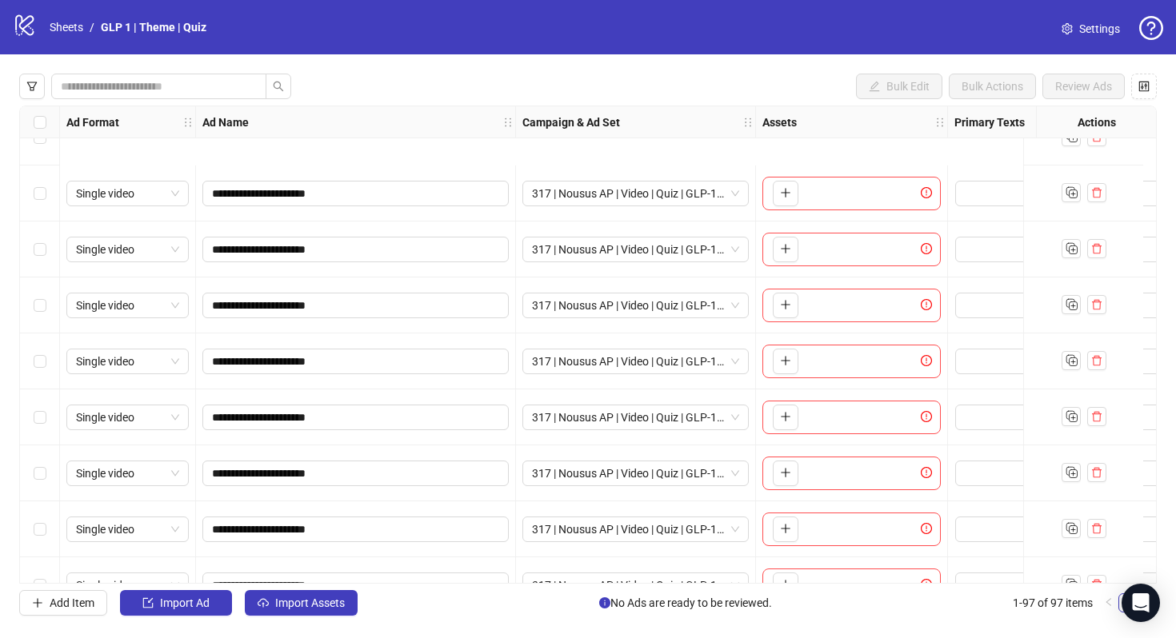
scroll to position [3839, 0]
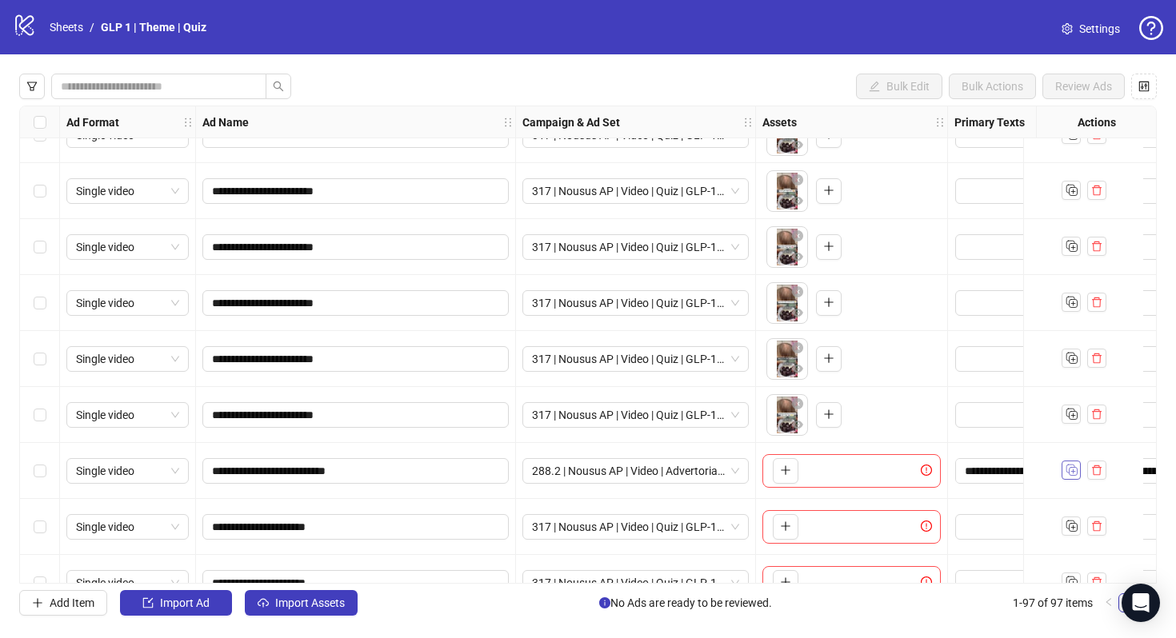
click at [1070, 468] on icon "Duplicate" at bounding box center [1071, 470] width 16 height 16
click at [1081, 467] on div at bounding box center [1083, 471] width 45 height 21
click at [1068, 470] on icon "Duplicate" at bounding box center [1071, 470] width 16 height 16
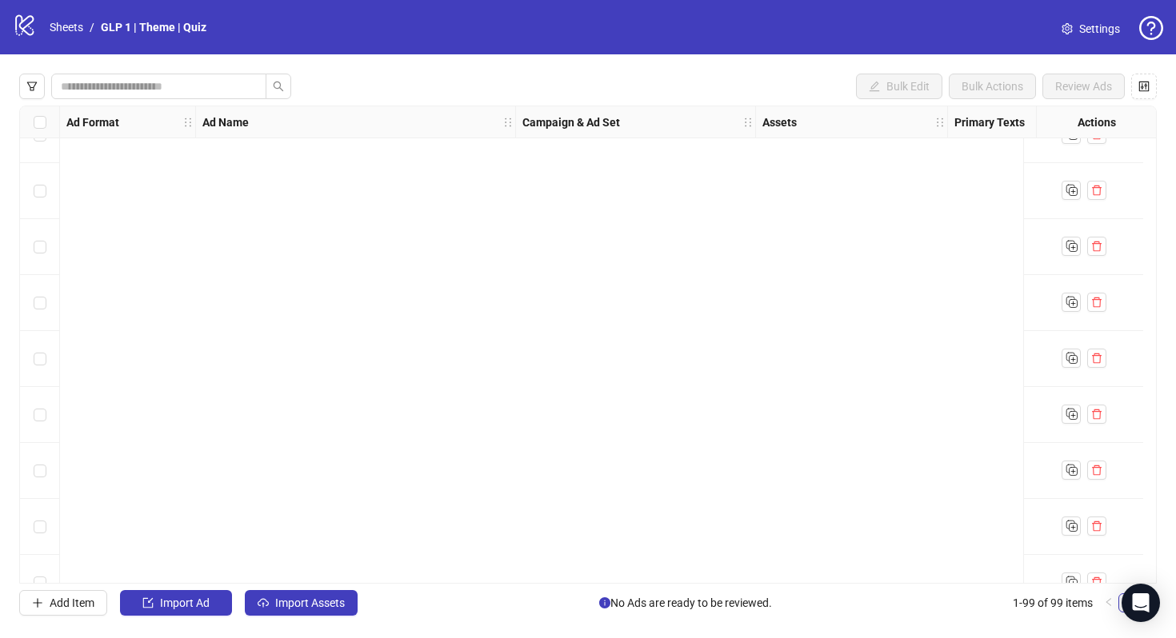
scroll to position [5105, 0]
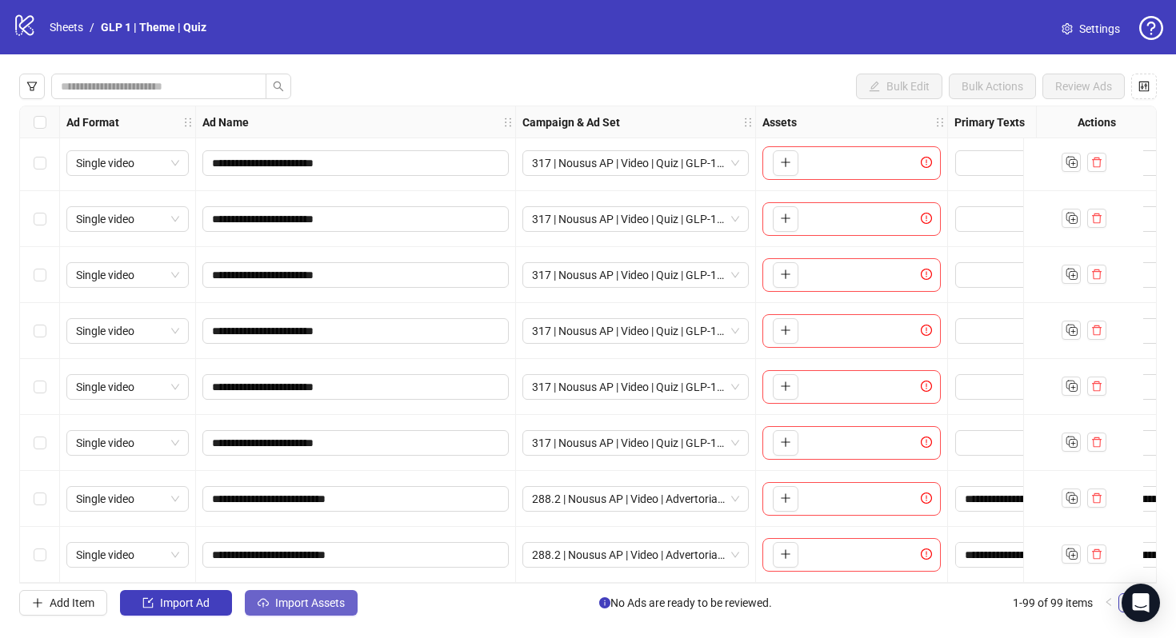
click at [309, 598] on span "Import Assets" at bounding box center [310, 603] width 70 height 13
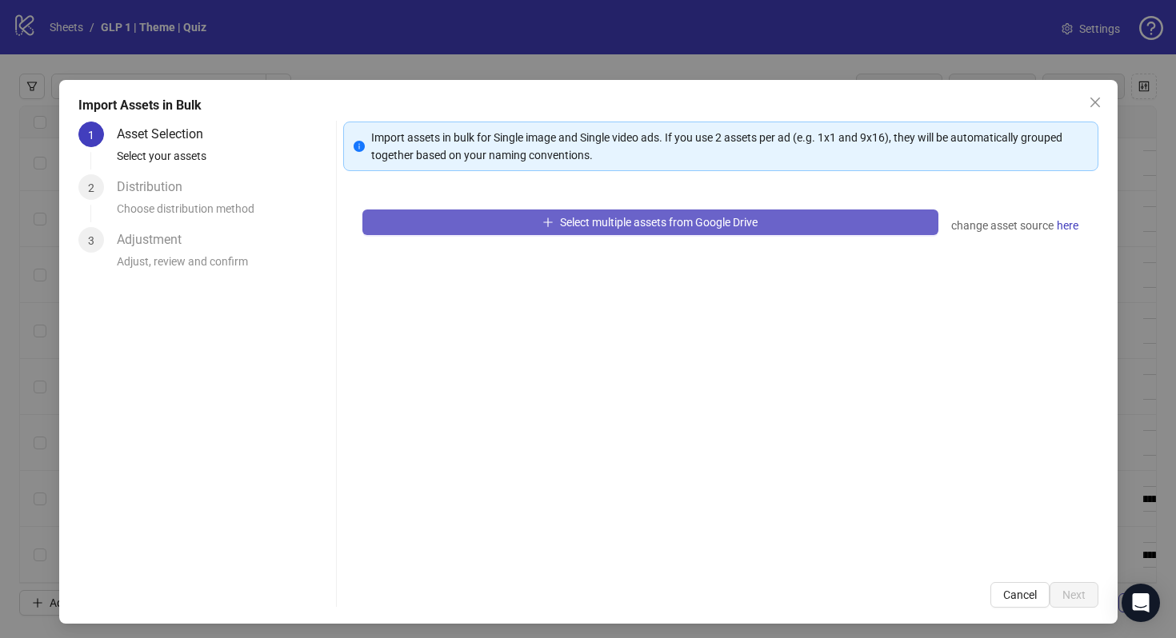
click at [446, 228] on button "Select multiple assets from Google Drive" at bounding box center [650, 223] width 576 height 26
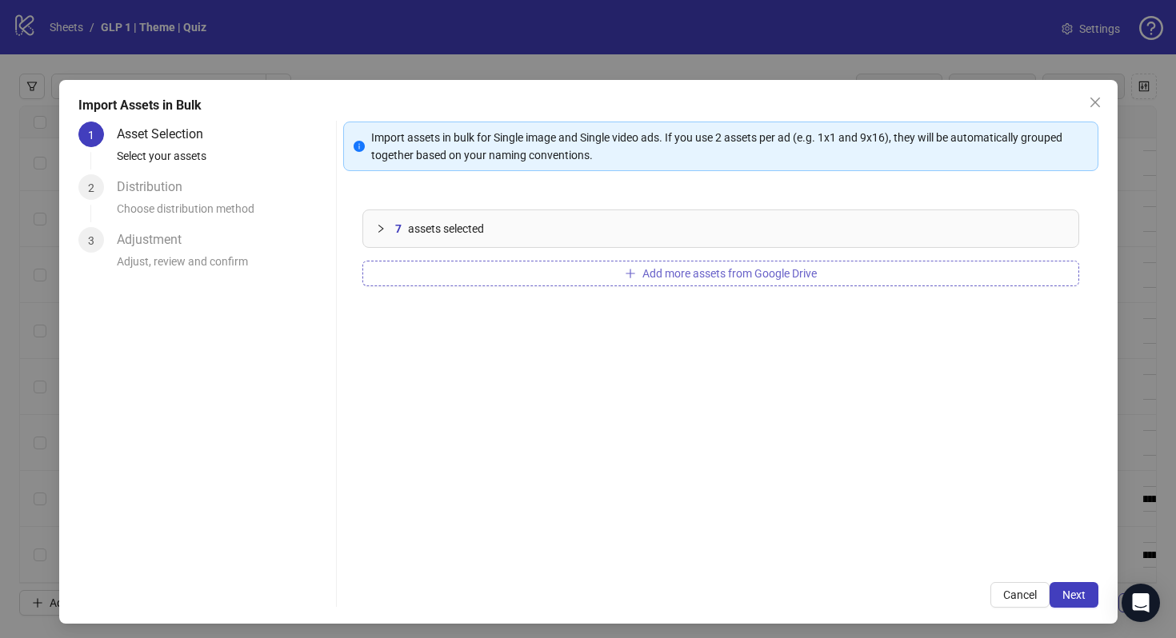
click at [502, 275] on button "Add more assets from Google Drive" at bounding box center [720, 274] width 717 height 26
click at [474, 288] on div "14 assets selected Add more assets from Google Drive" at bounding box center [720, 376] width 755 height 373
click at [474, 274] on button "Add more assets from Google Drive" at bounding box center [720, 274] width 717 height 26
click at [1081, 586] on button "Next" at bounding box center [1073, 595] width 49 height 26
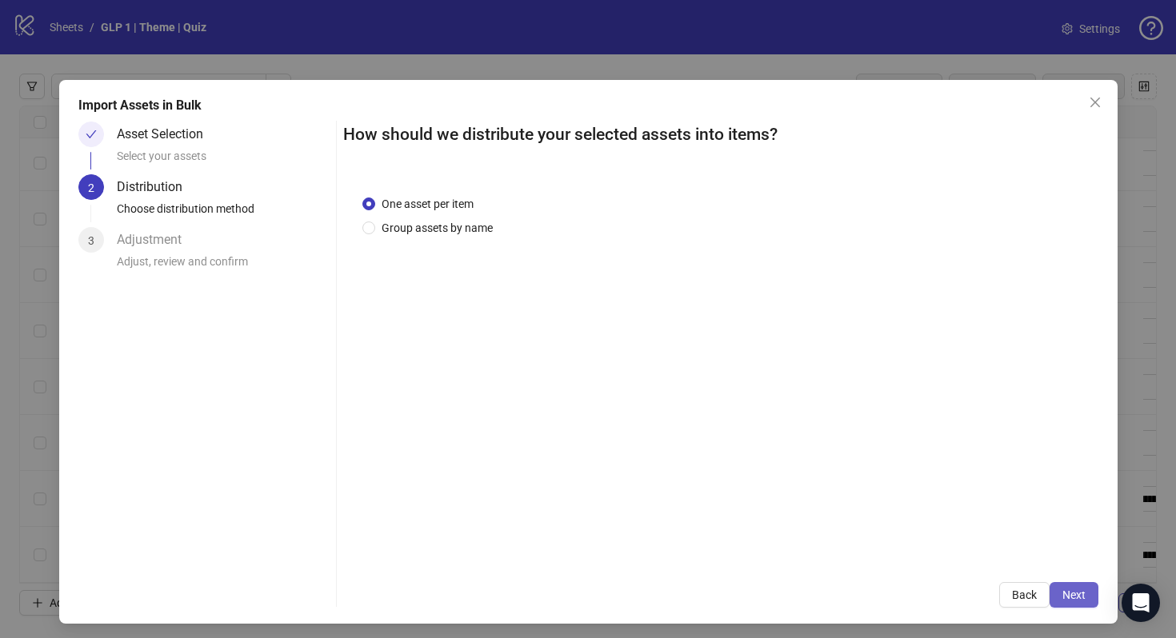
click at [1077, 597] on span "Next" at bounding box center [1073, 595] width 23 height 13
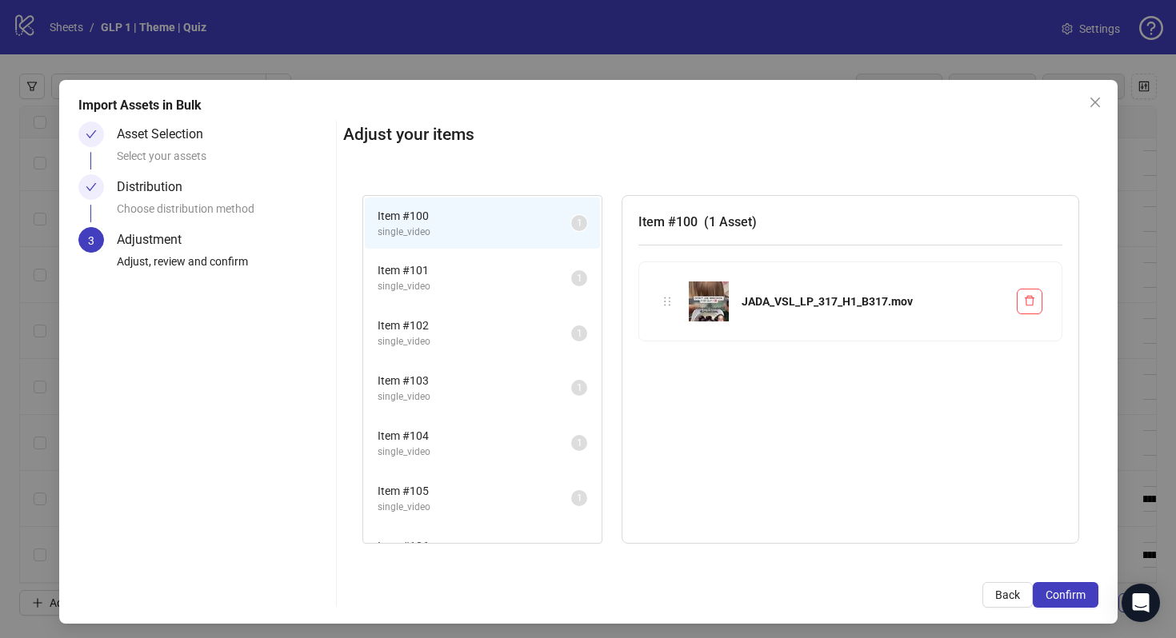
click at [1077, 597] on span "Confirm" at bounding box center [1065, 595] width 40 height 13
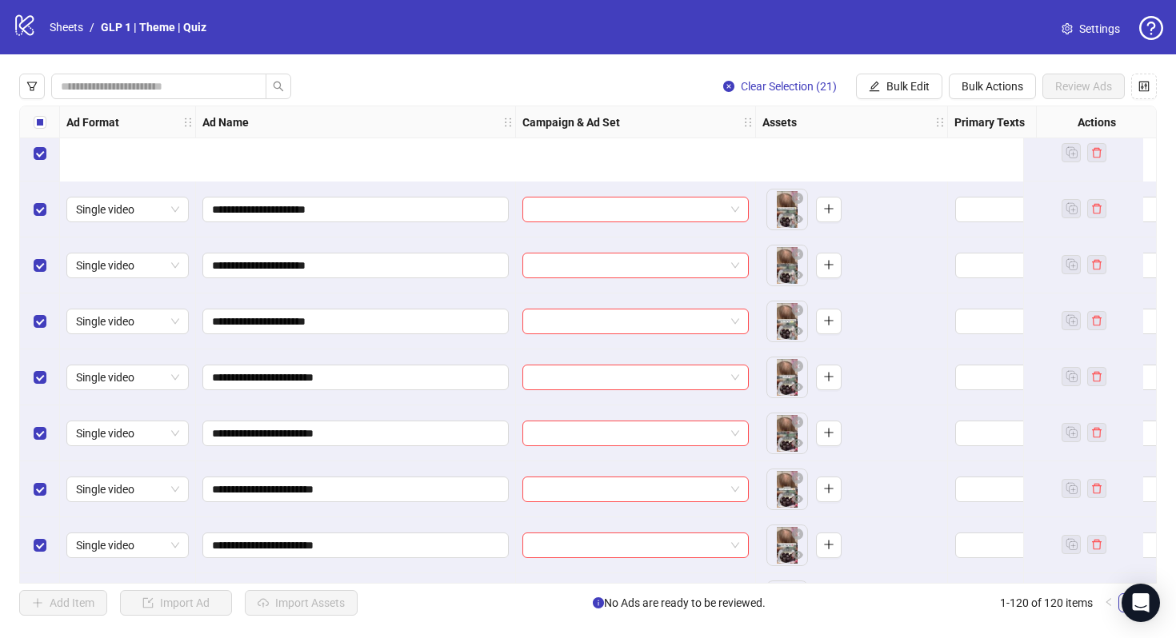
scroll to position [6281, 0]
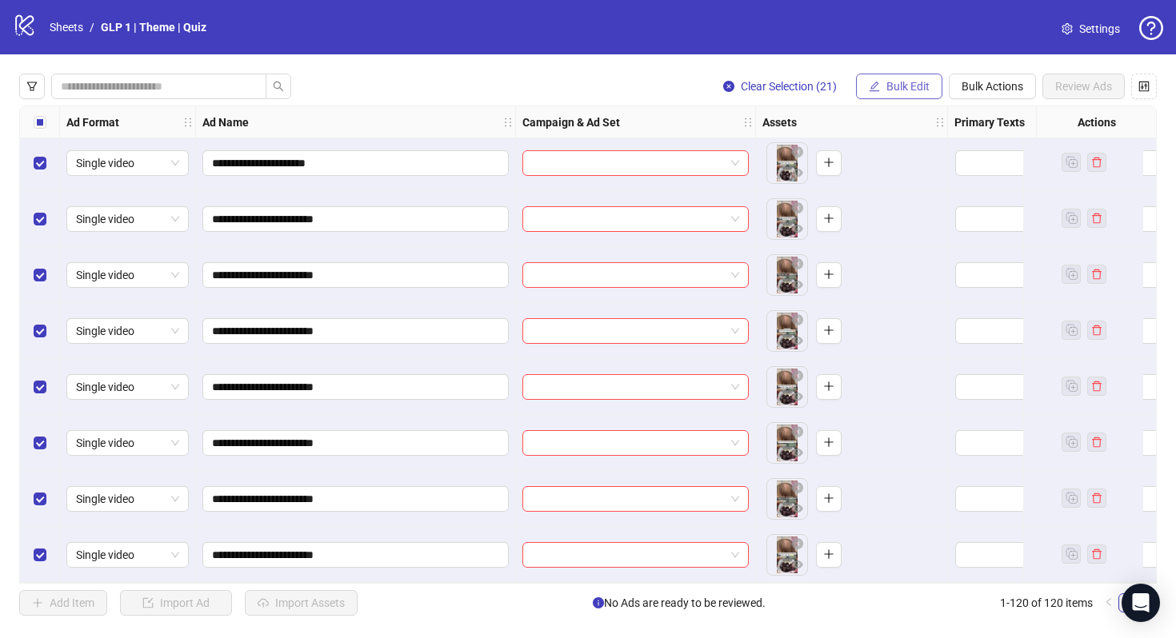
click at [915, 84] on span "Bulk Edit" at bounding box center [907, 86] width 43 height 13
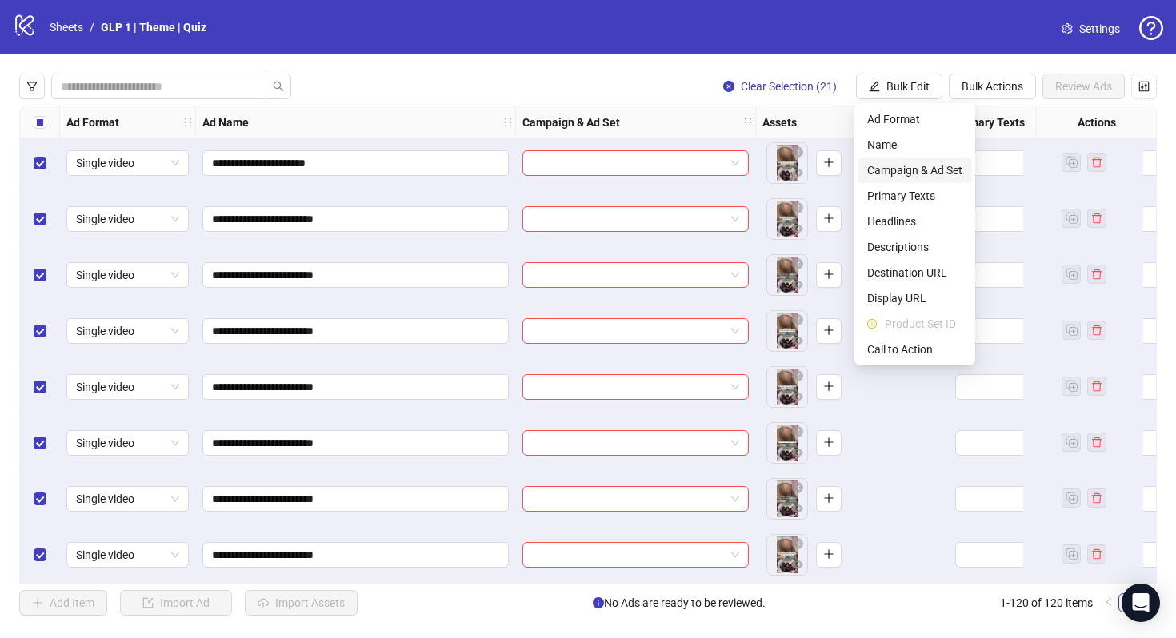
click at [910, 168] on span "Campaign & Ad Set" at bounding box center [914, 171] width 95 height 18
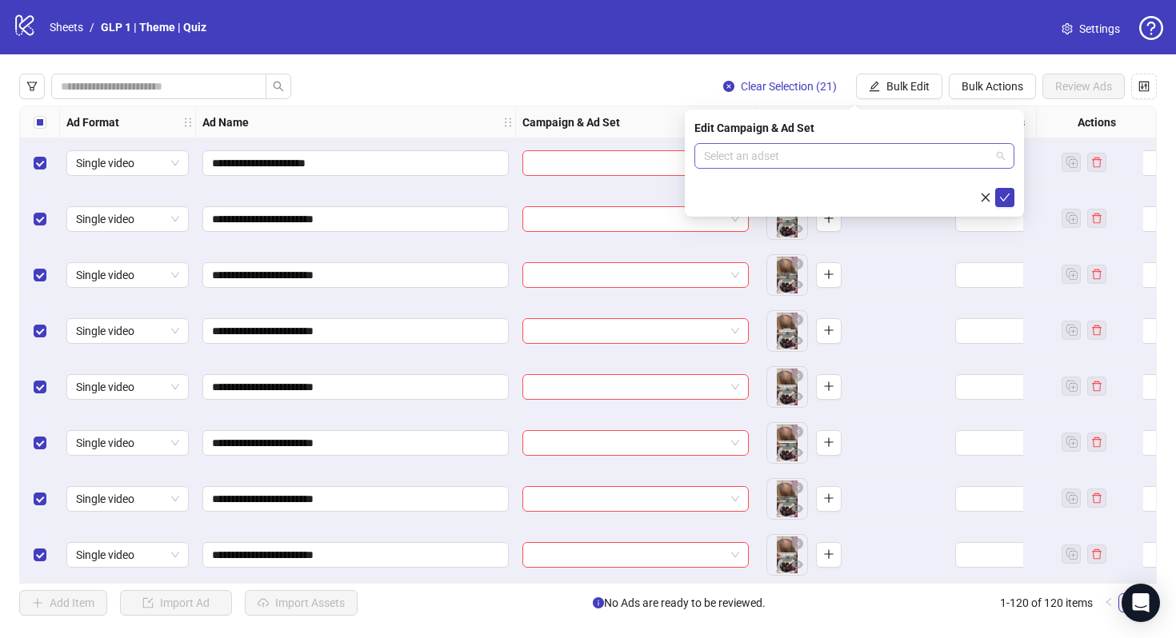
click at [873, 158] on input "search" at bounding box center [847, 156] width 286 height 24
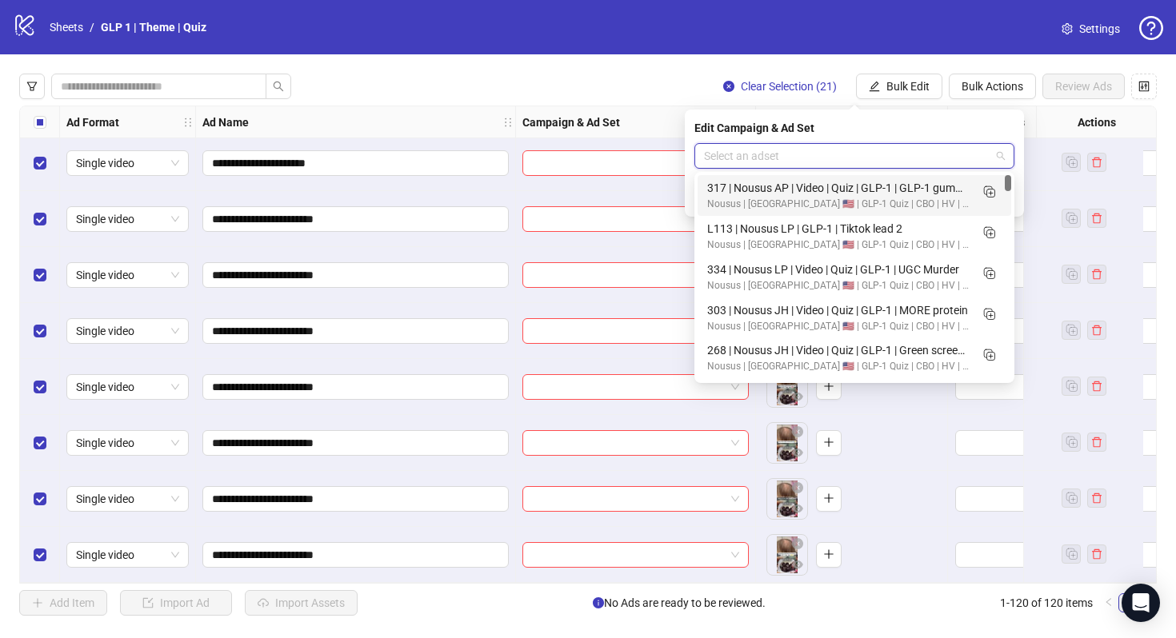
click at [864, 191] on div "317 | Nousus AP | Video | Quiz | GLP-1 | GLP-1 gummy rant" at bounding box center [838, 188] width 262 height 18
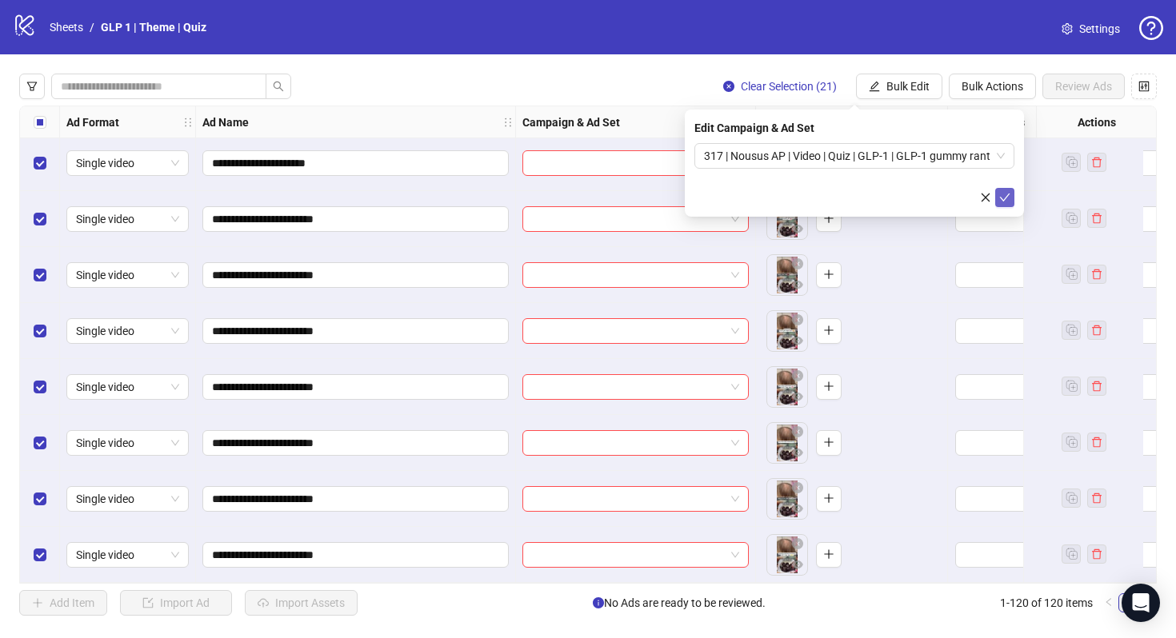
click at [1005, 200] on icon "check" at bounding box center [1004, 197] width 11 height 11
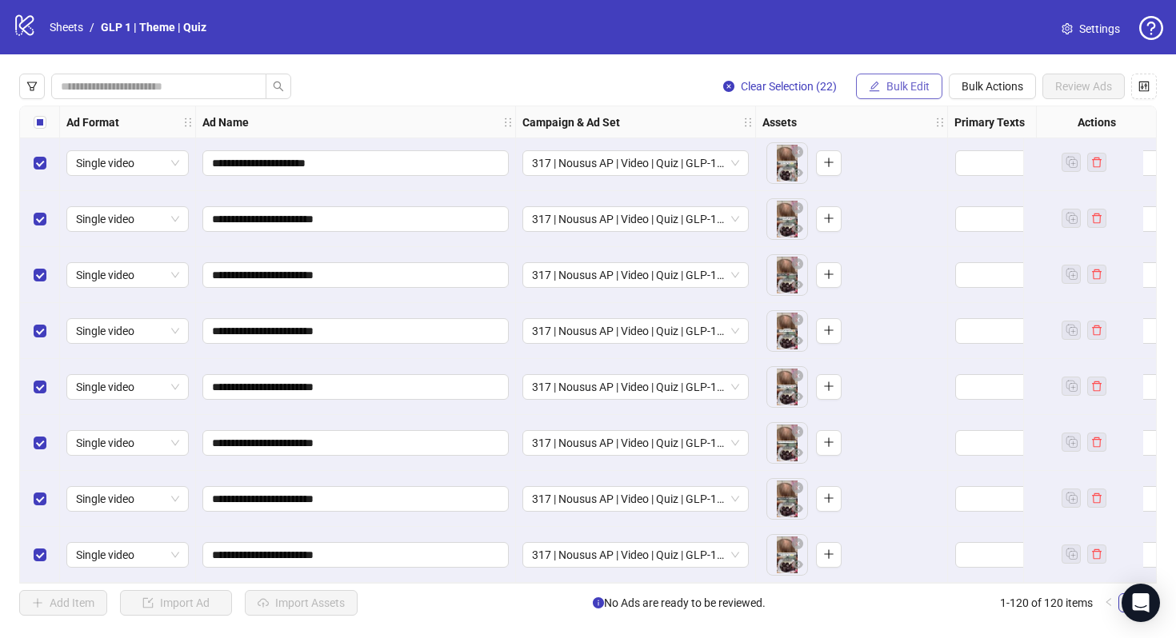
click at [870, 86] on icon "edit" at bounding box center [875, 86] width 10 height 10
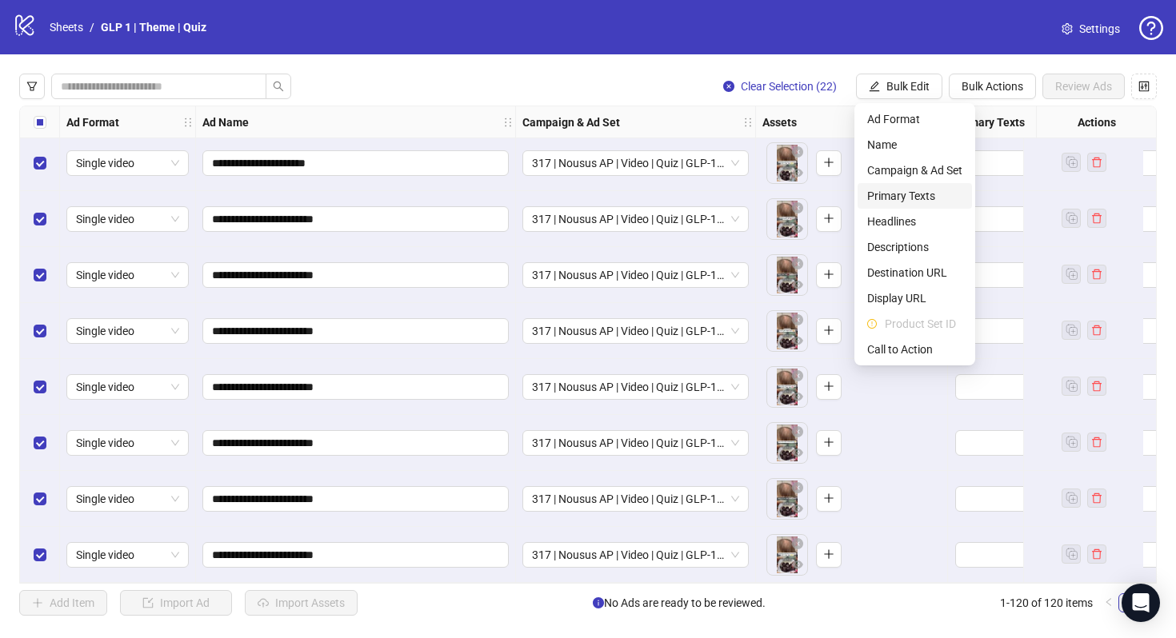
click at [915, 199] on span "Primary Texts" at bounding box center [914, 196] width 95 height 18
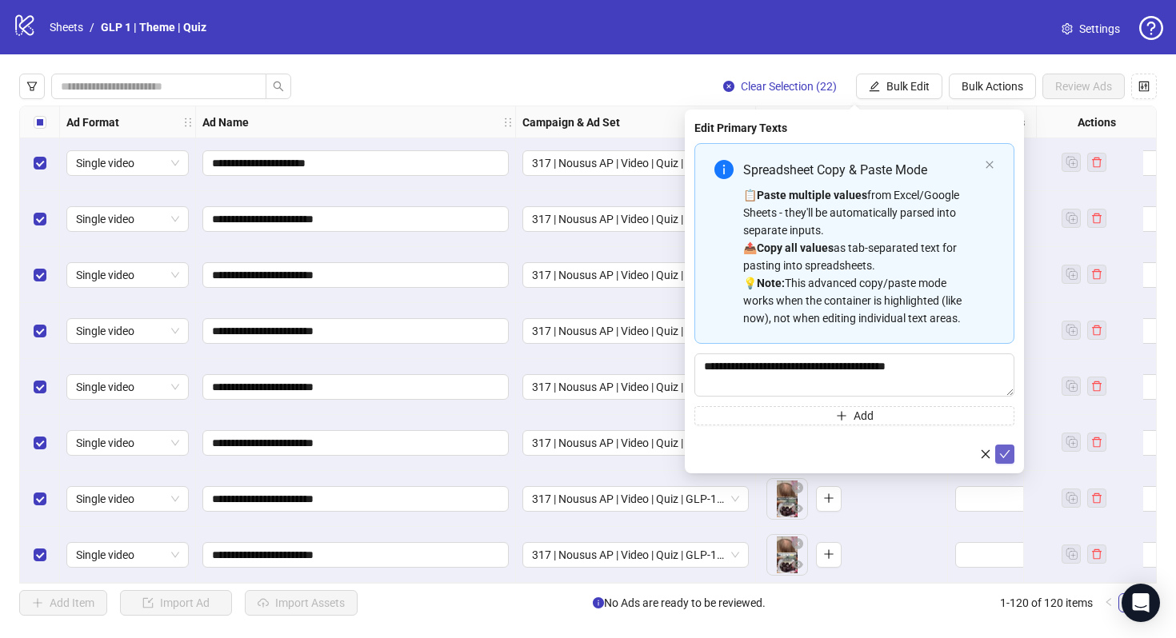
click at [1009, 454] on icon "check" at bounding box center [1004, 454] width 11 height 11
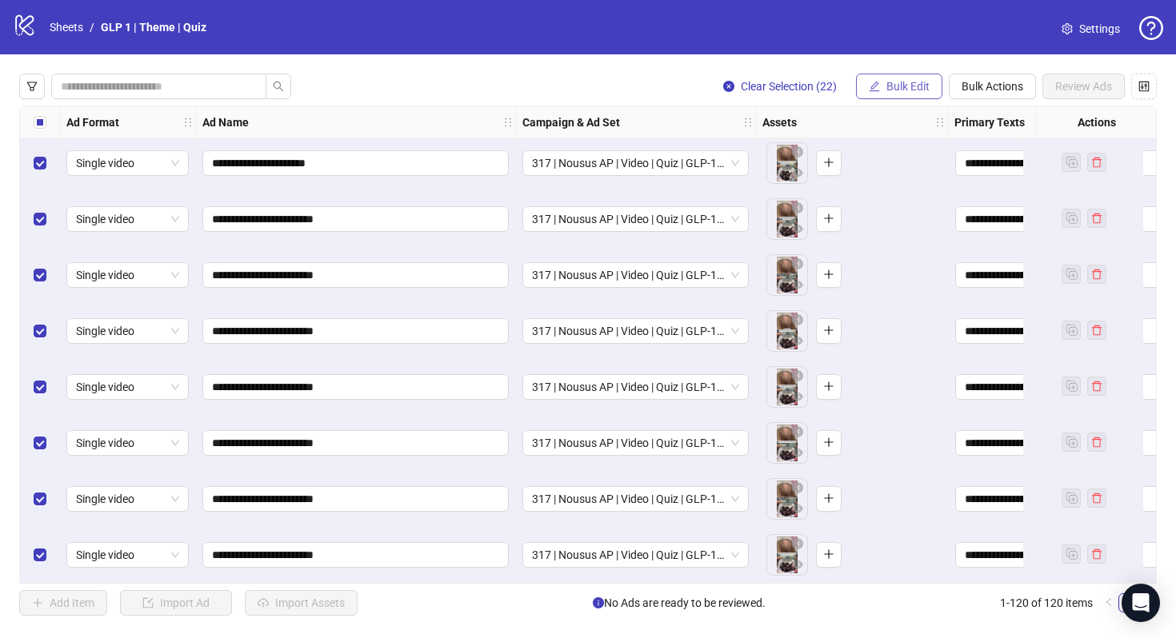
click at [910, 85] on span "Bulk Edit" at bounding box center [907, 86] width 43 height 13
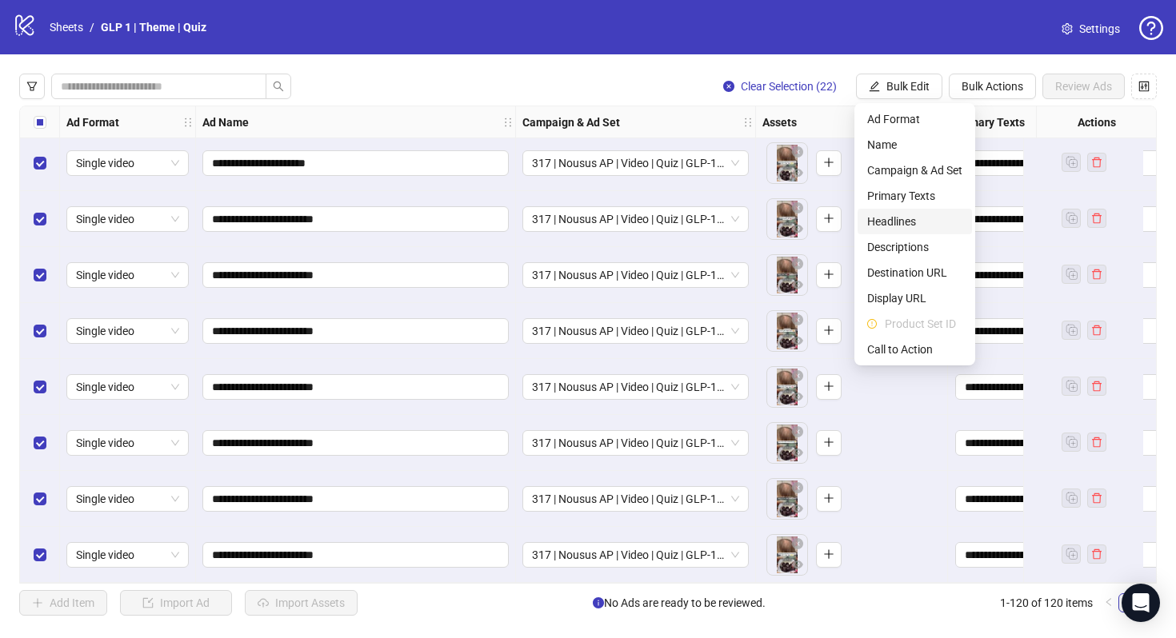
click at [902, 221] on span "Headlines" at bounding box center [914, 222] width 95 height 18
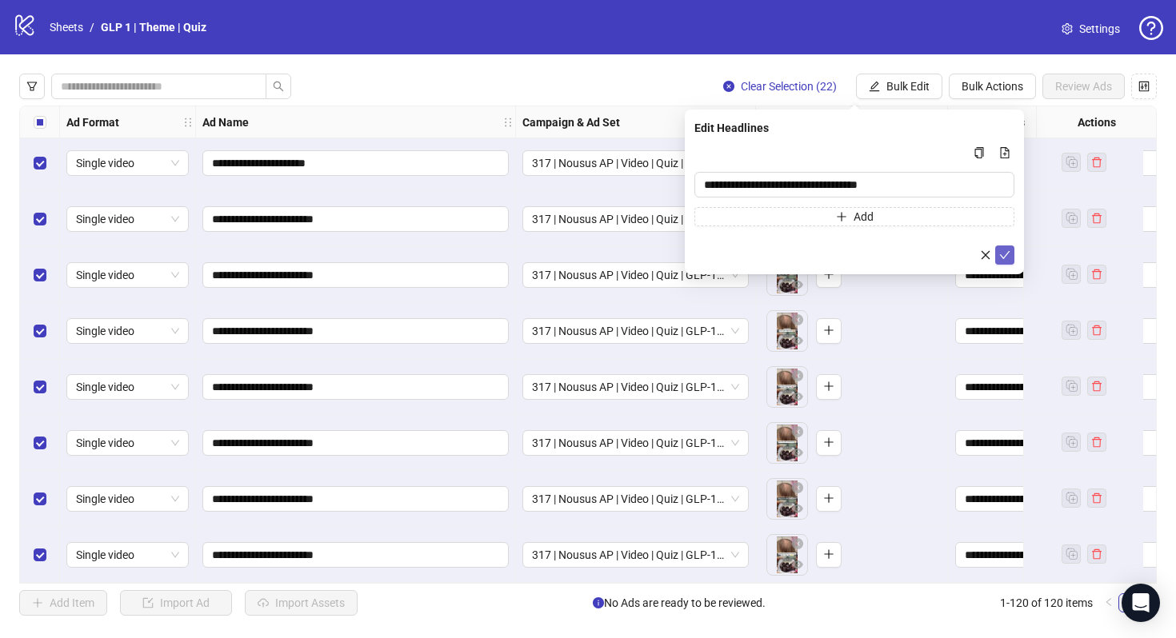
click at [998, 258] on button "submit" at bounding box center [1004, 255] width 19 height 19
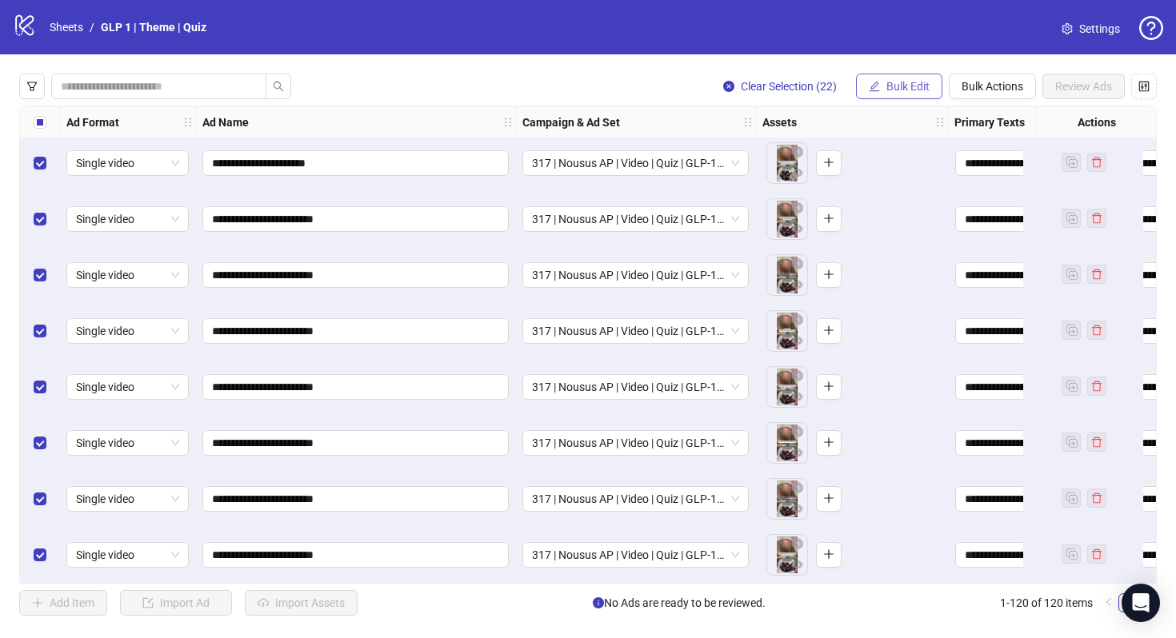
click at [900, 82] on span "Bulk Edit" at bounding box center [907, 86] width 43 height 13
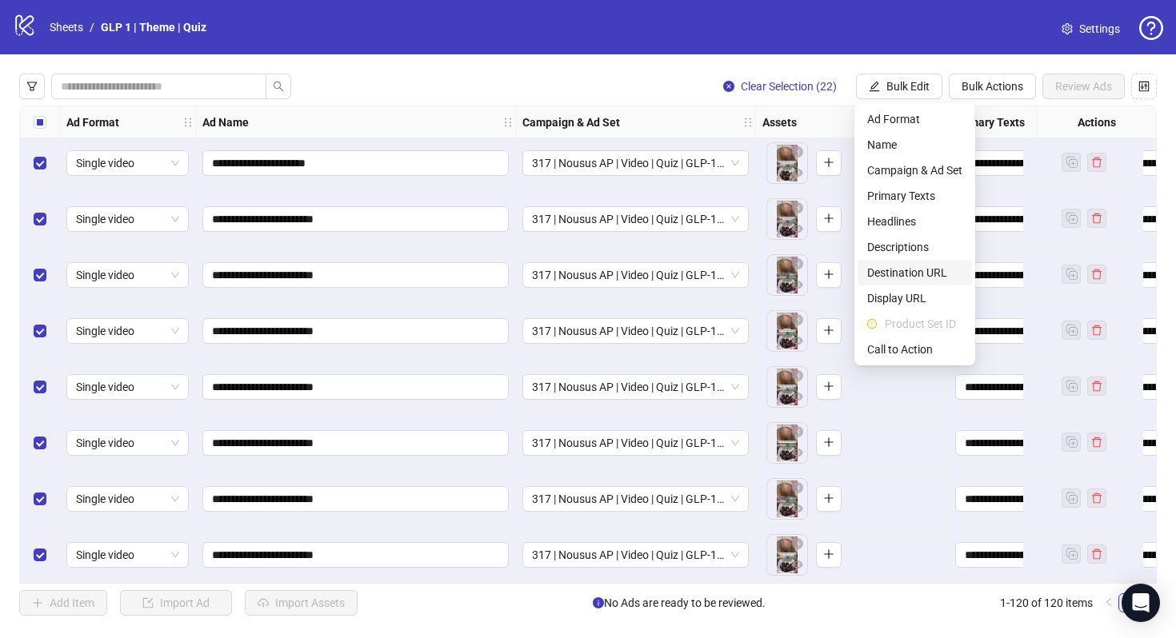
click at [914, 274] on span "Destination URL" at bounding box center [914, 273] width 95 height 18
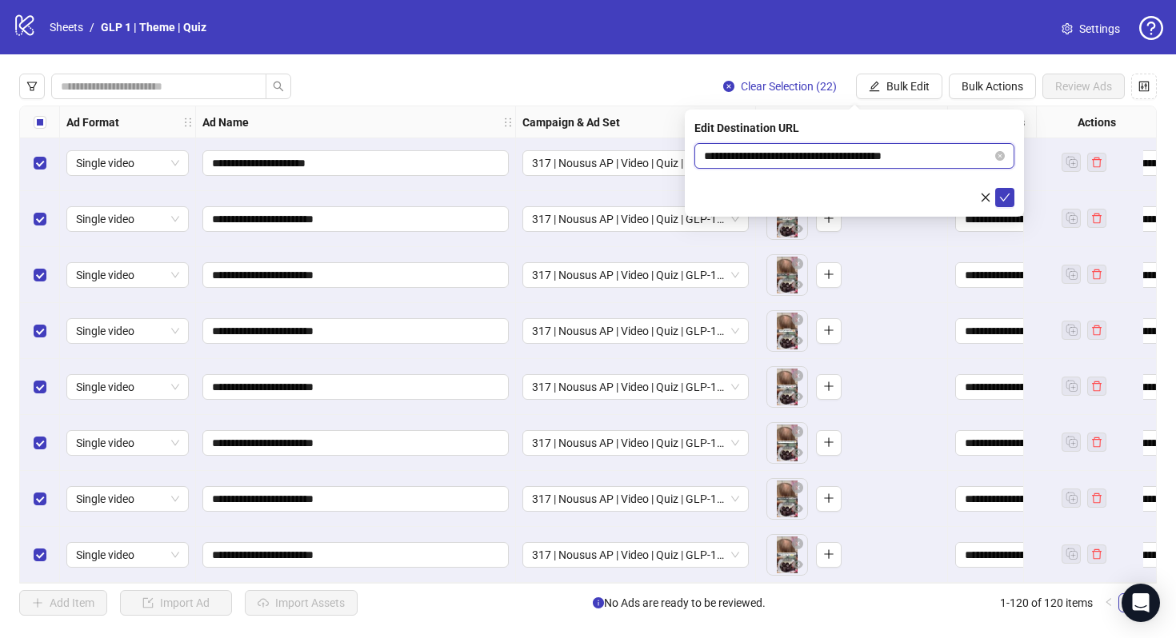
click at [865, 163] on input "**********" at bounding box center [848, 156] width 288 height 18
paste input "text"
type input "**********"
click at [1003, 202] on icon "check" at bounding box center [1004, 197] width 11 height 11
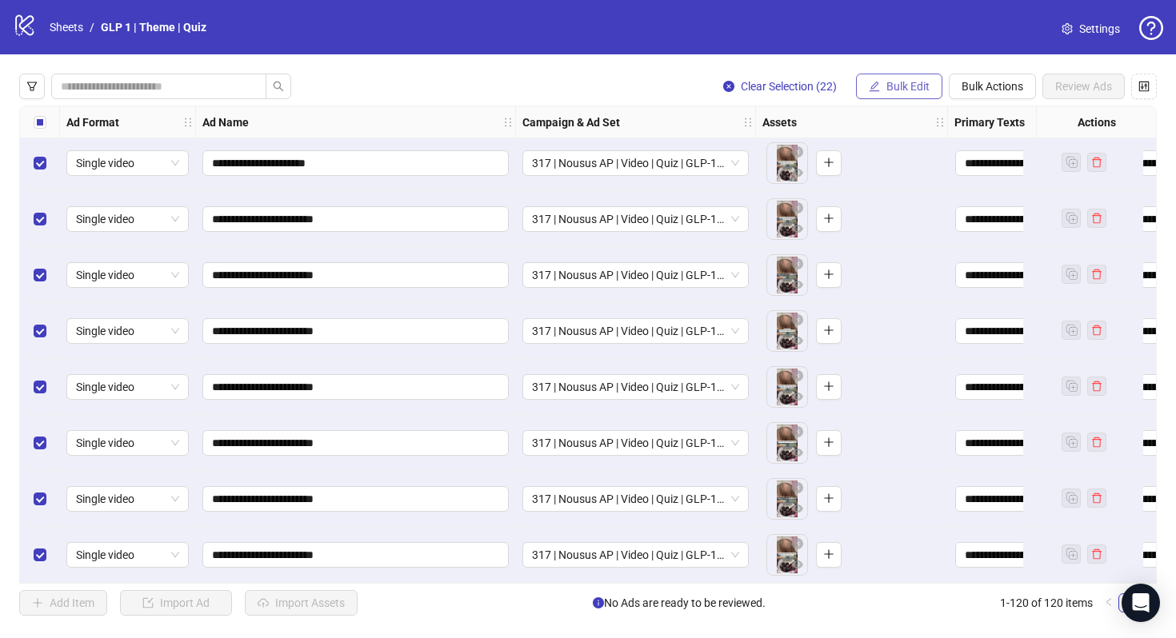
click at [909, 93] on button "Bulk Edit" at bounding box center [899, 87] width 86 height 26
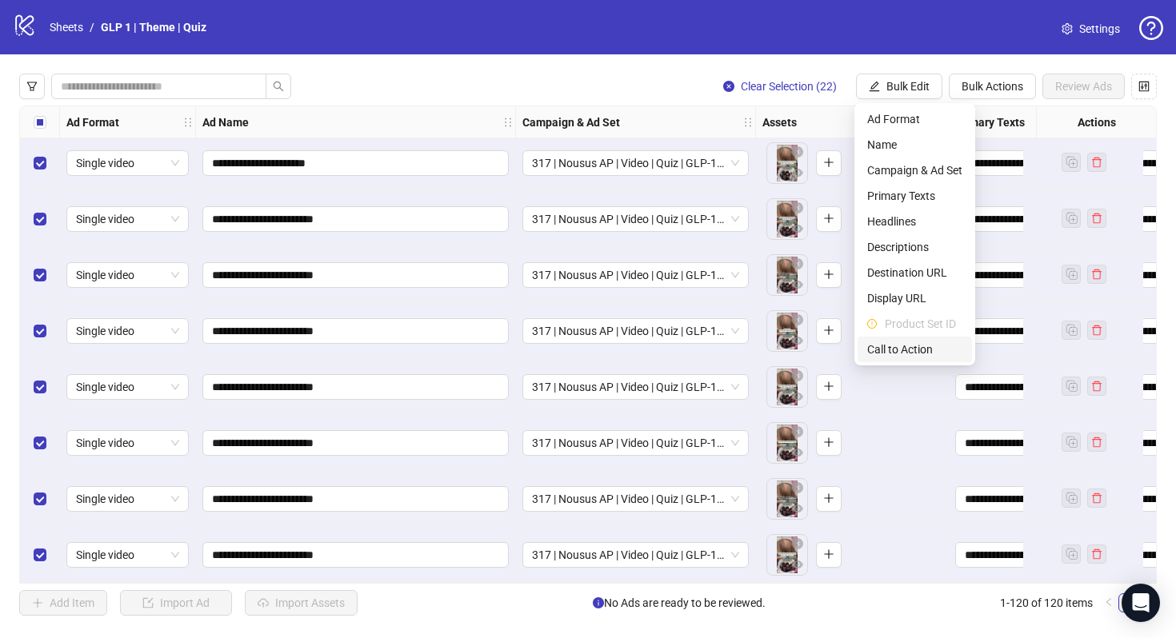
click at [890, 351] on span "Call to Action" at bounding box center [914, 350] width 95 height 18
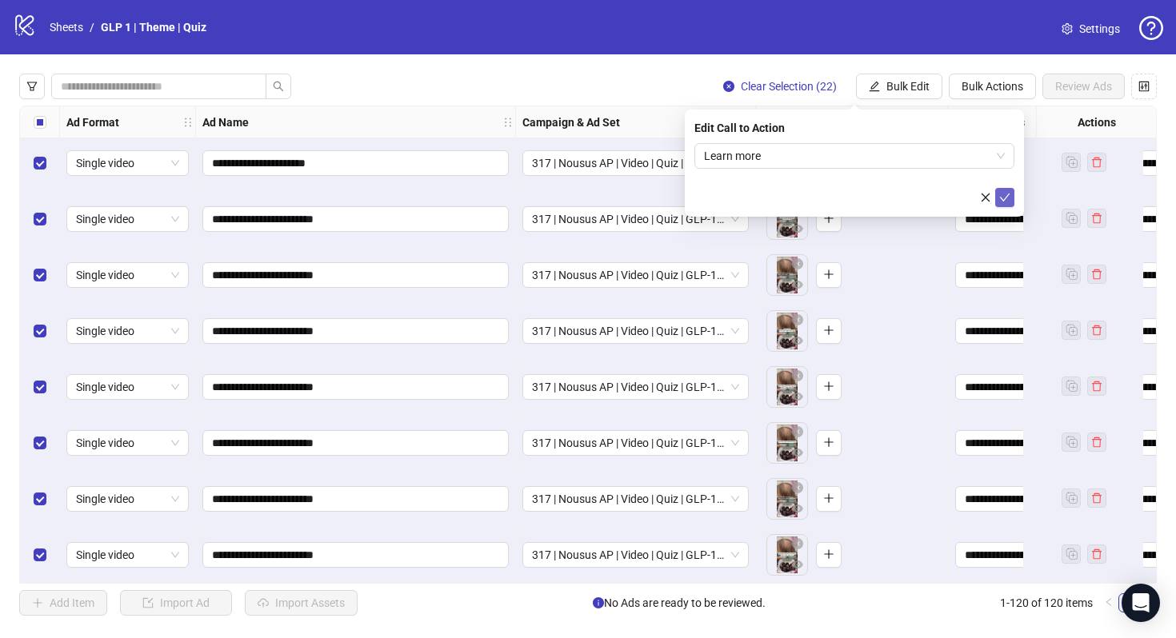
click at [1004, 201] on icon "check" at bounding box center [1004, 197] width 11 height 11
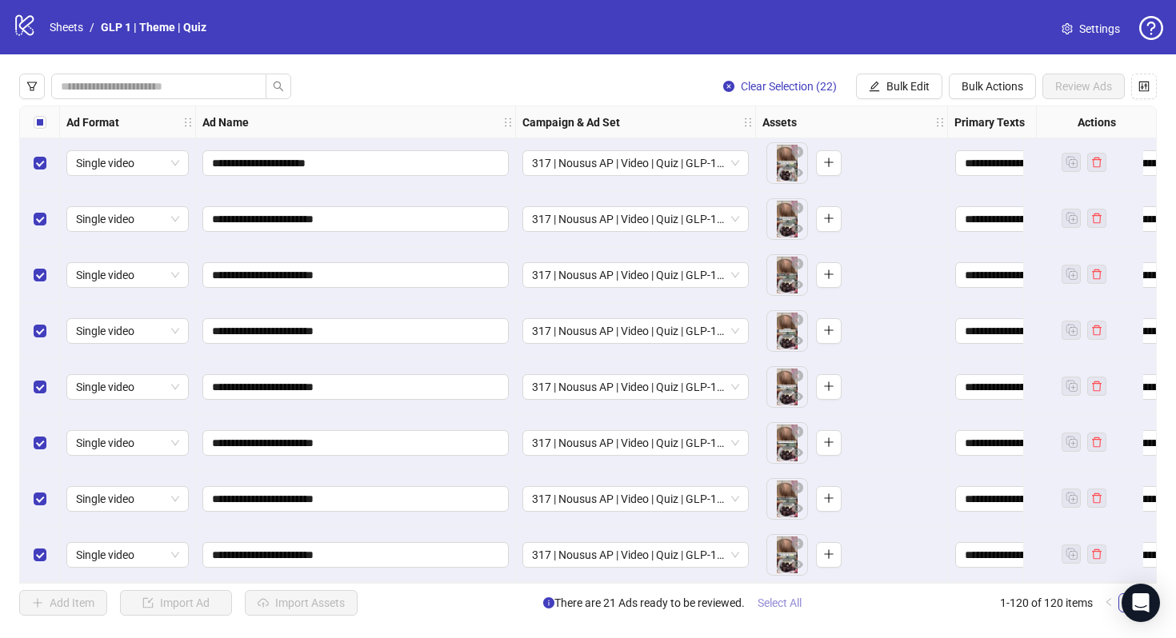
click at [790, 605] on span "Select All" at bounding box center [780, 603] width 44 height 13
click at [1082, 94] on button "Review Ads" at bounding box center [1083, 87] width 82 height 26
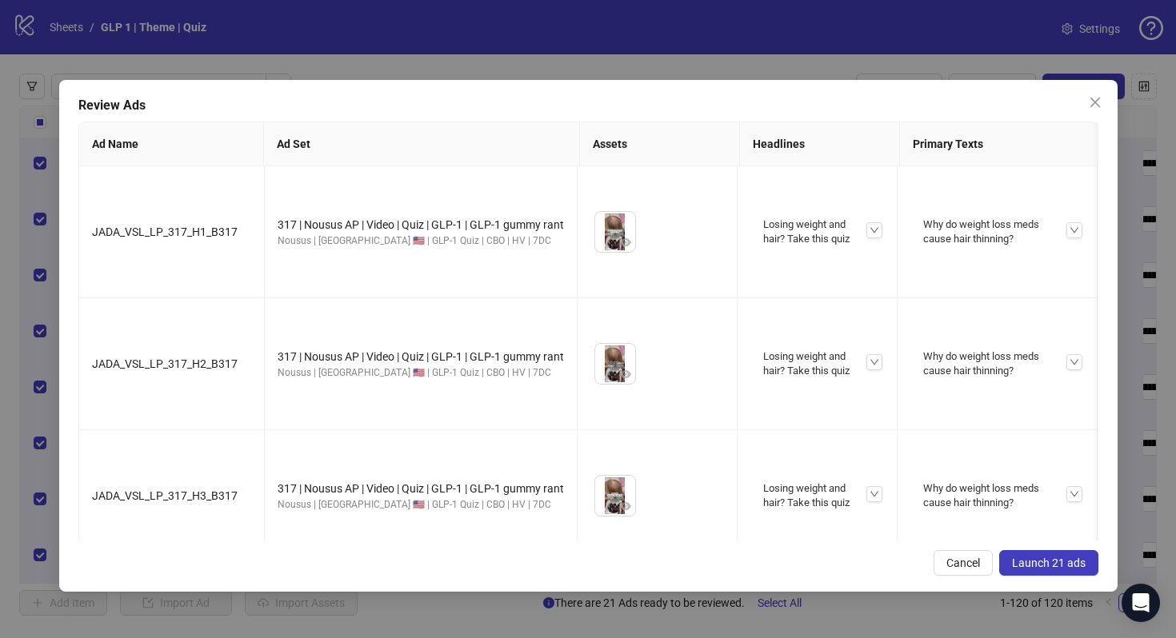
click at [1045, 573] on button "Launch 21 ads" at bounding box center [1048, 563] width 99 height 26
